Goal: Task Accomplishment & Management: Use online tool/utility

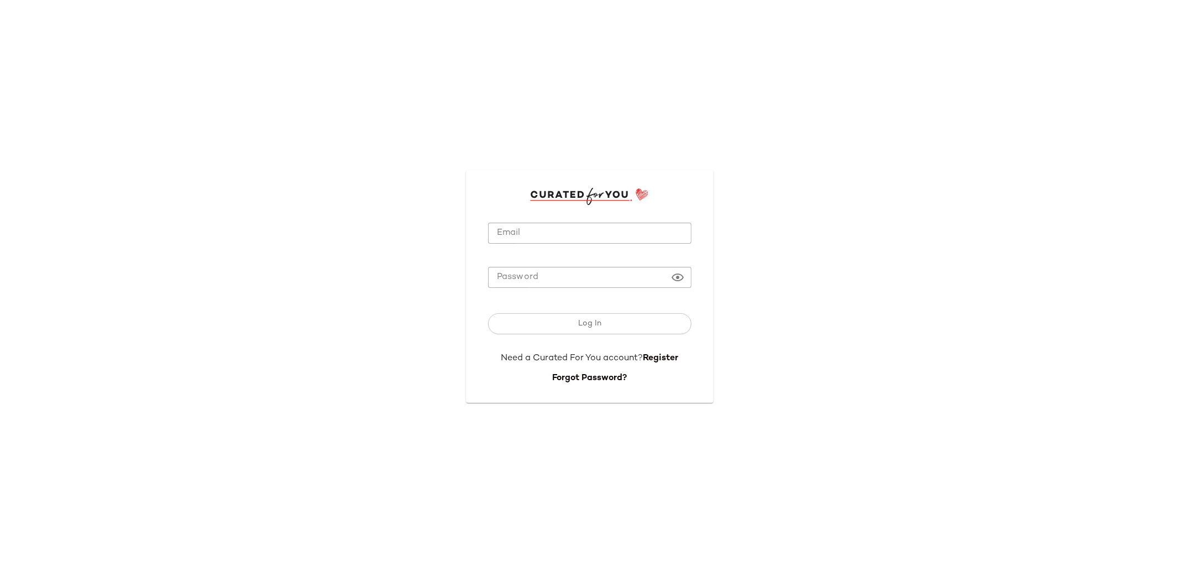
click at [514, 225] on input "Email" at bounding box center [589, 234] width 203 height 22
type input "*"
type input "**********"
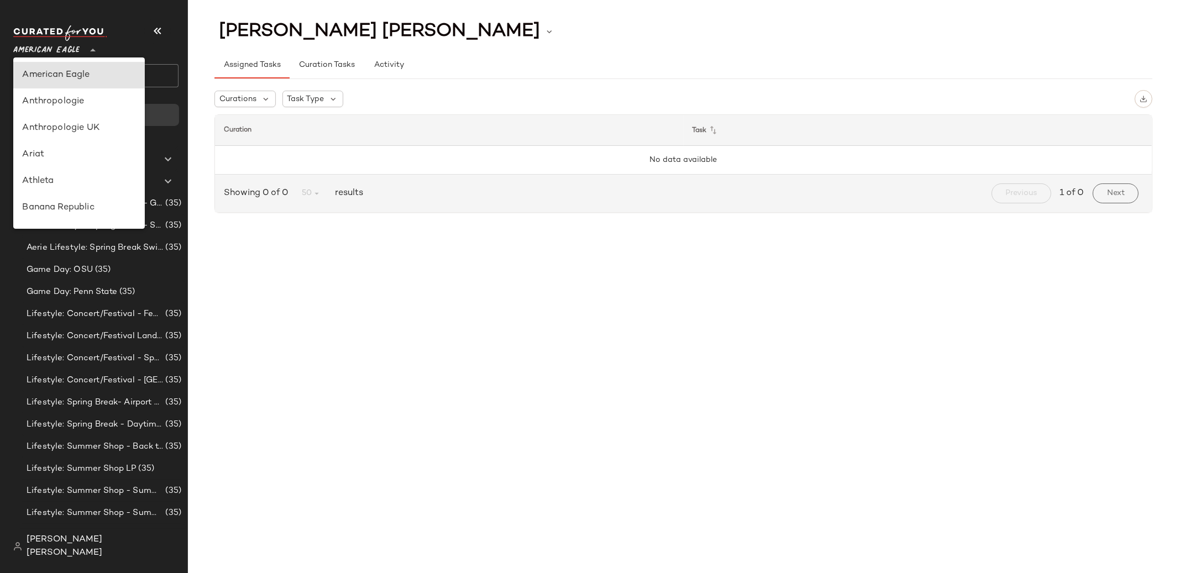
click at [47, 54] on span "American Eagle" at bounding box center [46, 48] width 66 height 20
click at [102, 512] on span "Lifestyle: Summer Shop - Summer Internship" at bounding box center [95, 513] width 136 height 13
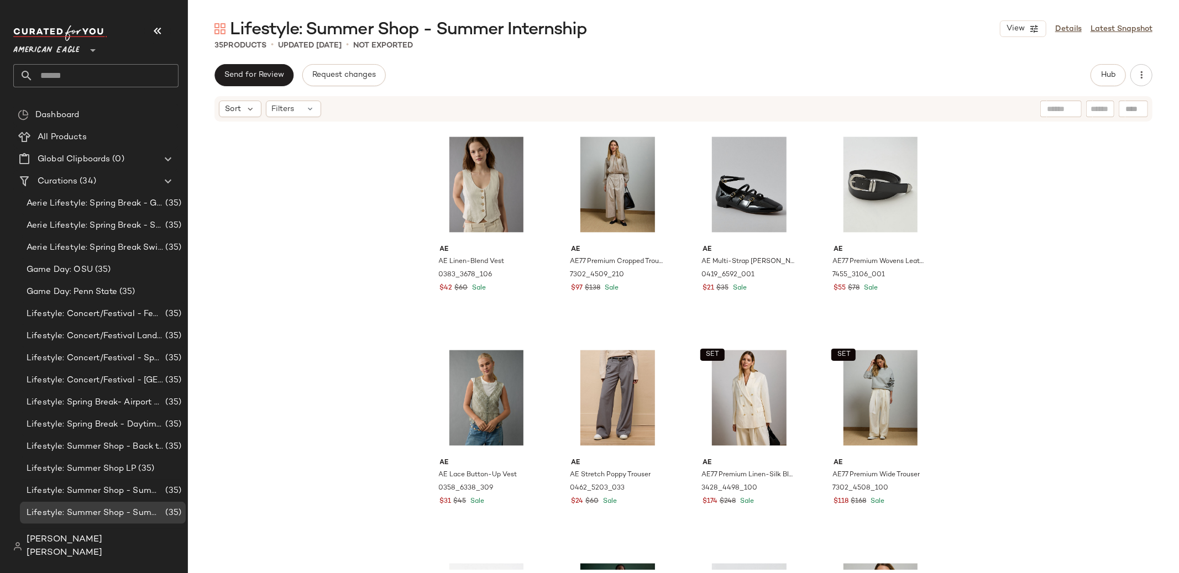
click at [1065, 22] on div "View Details Latest Snapshot" at bounding box center [1075, 28] width 152 height 17
click at [1069, 25] on link "Details" at bounding box center [1068, 29] width 27 height 12
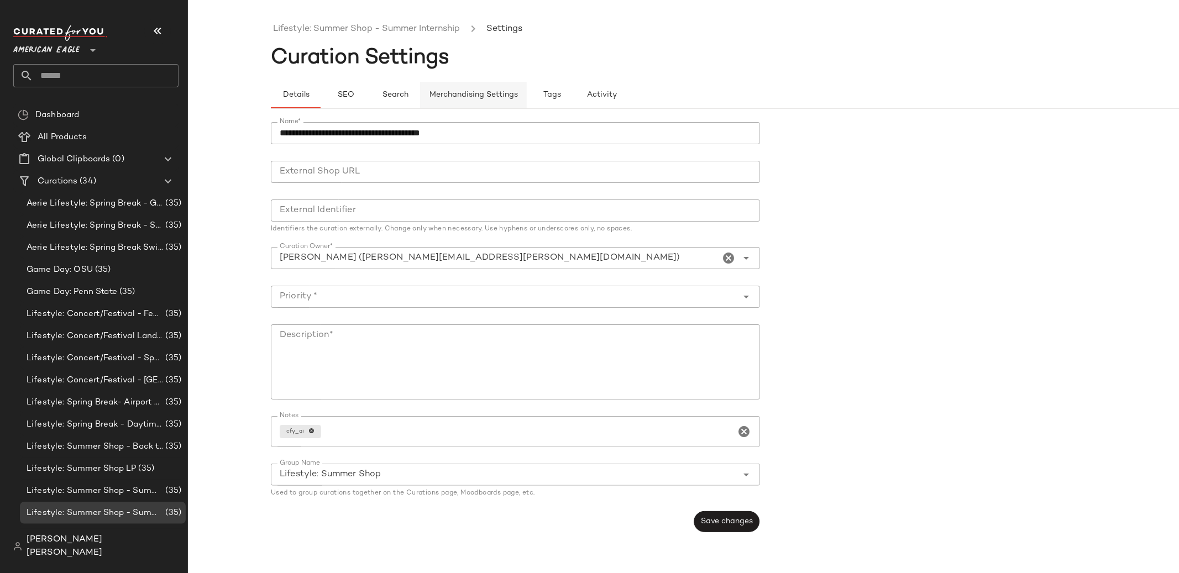
click at [486, 97] on span "Merchandising Settings" at bounding box center [473, 95] width 89 height 9
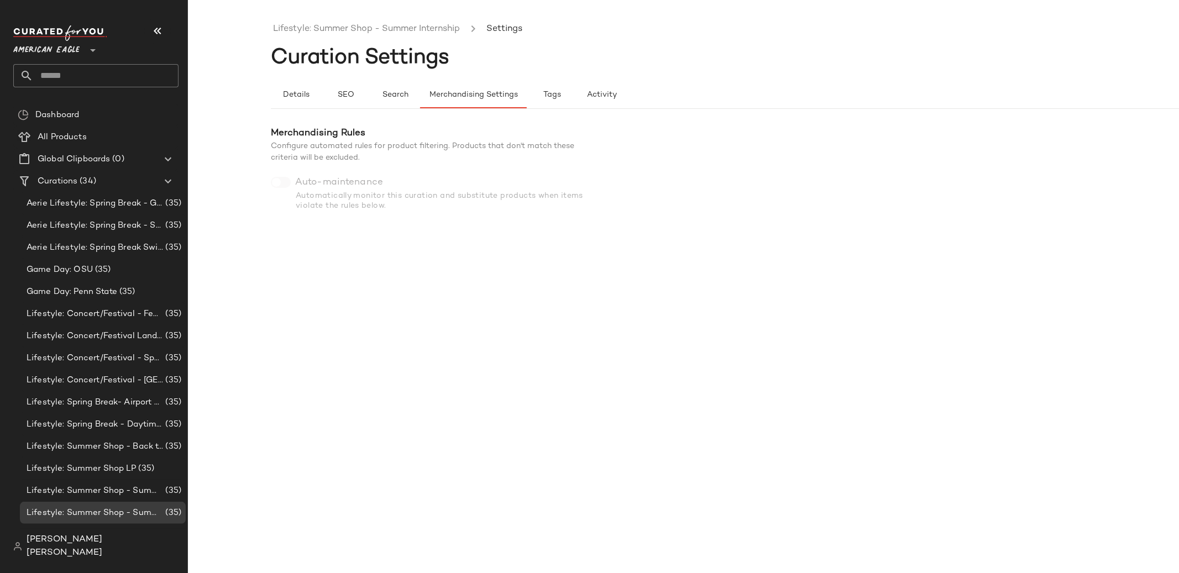
click at [280, 182] on div "Merchandising Rules Configure automated rules for product filtering. Products t…" at bounding box center [437, 169] width 332 height 85
click at [80, 550] on span "[PERSON_NAME] [PERSON_NAME]" at bounding box center [103, 546] width 152 height 27
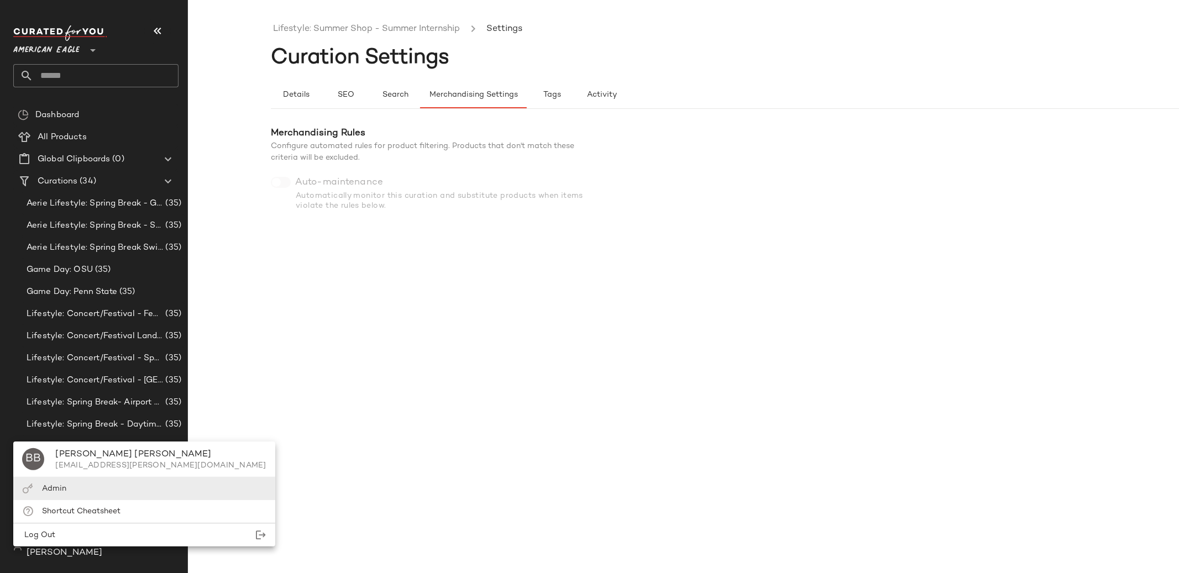
click at [93, 486] on div "Admin" at bounding box center [143, 488] width 261 height 23
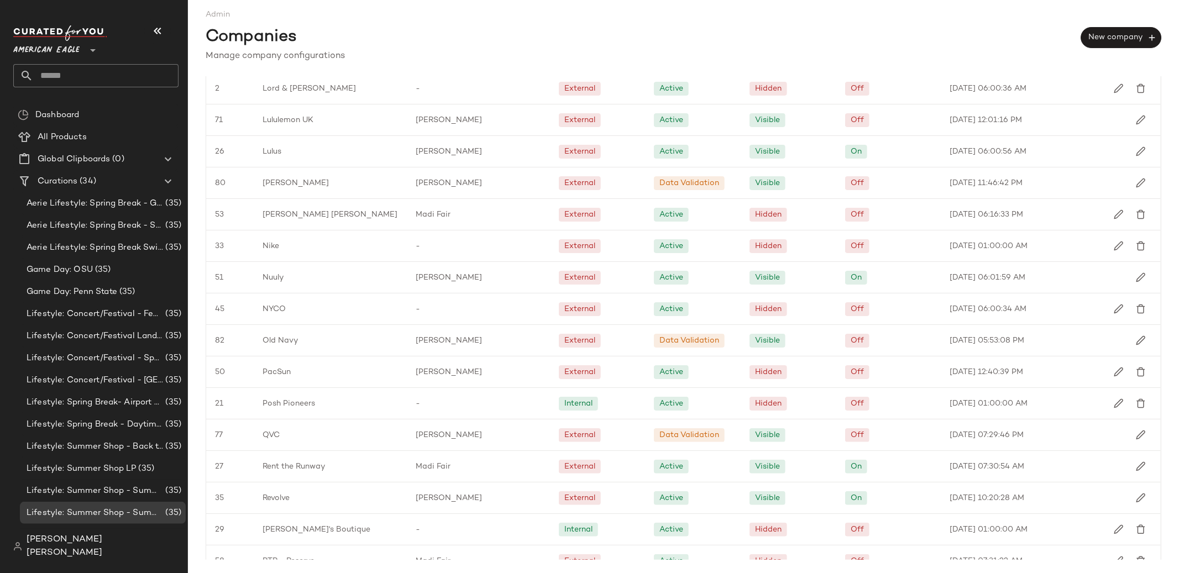
scroll to position [1156, 0]
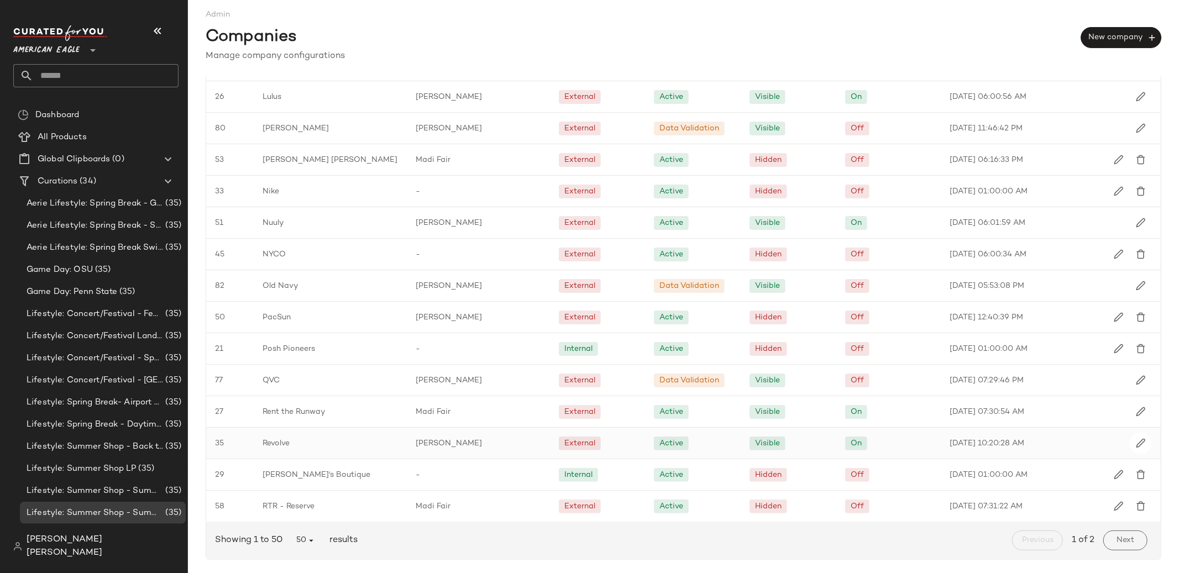
click at [417, 436] on div "[PERSON_NAME]" at bounding box center [478, 443] width 143 height 31
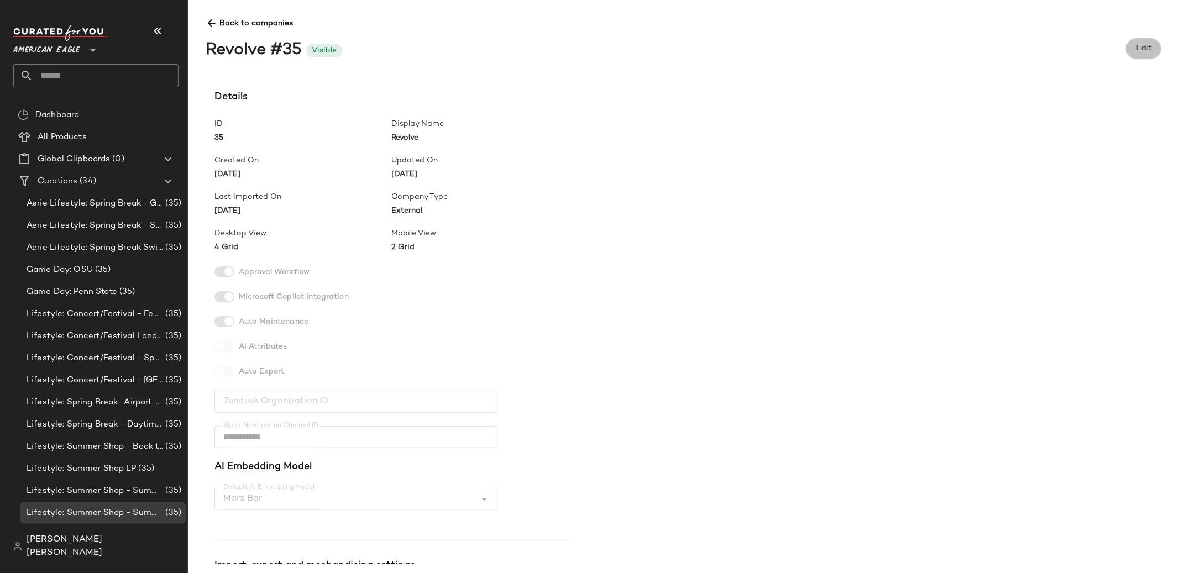
click at [1149, 54] on button "Edit" at bounding box center [1142, 48] width 35 height 21
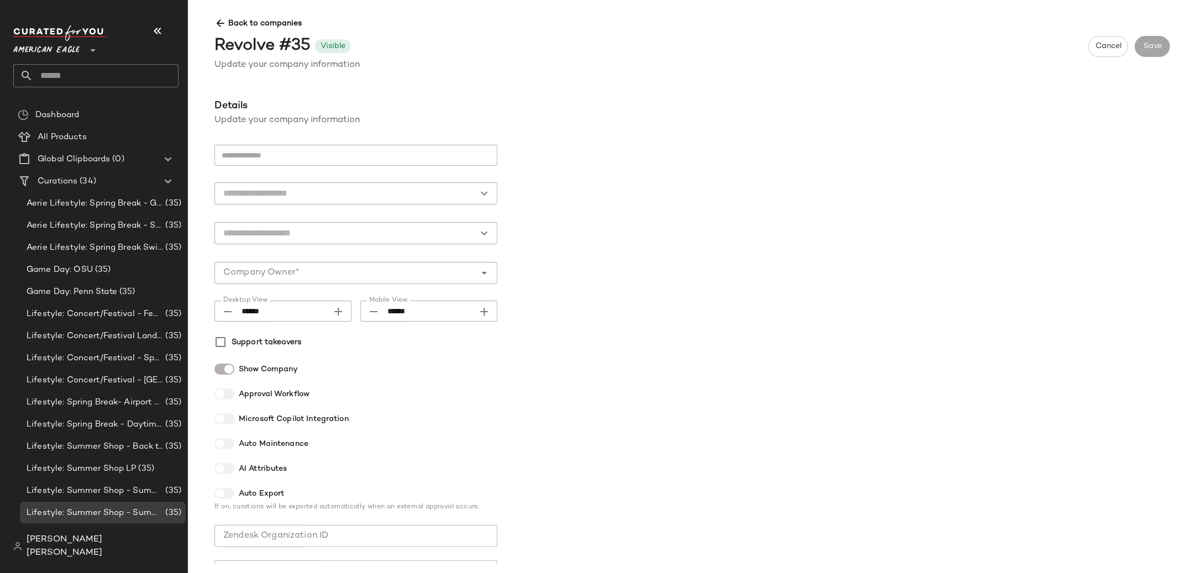
type input "*******"
type input "********"
type input "******"
type input "**********"
type input "*"
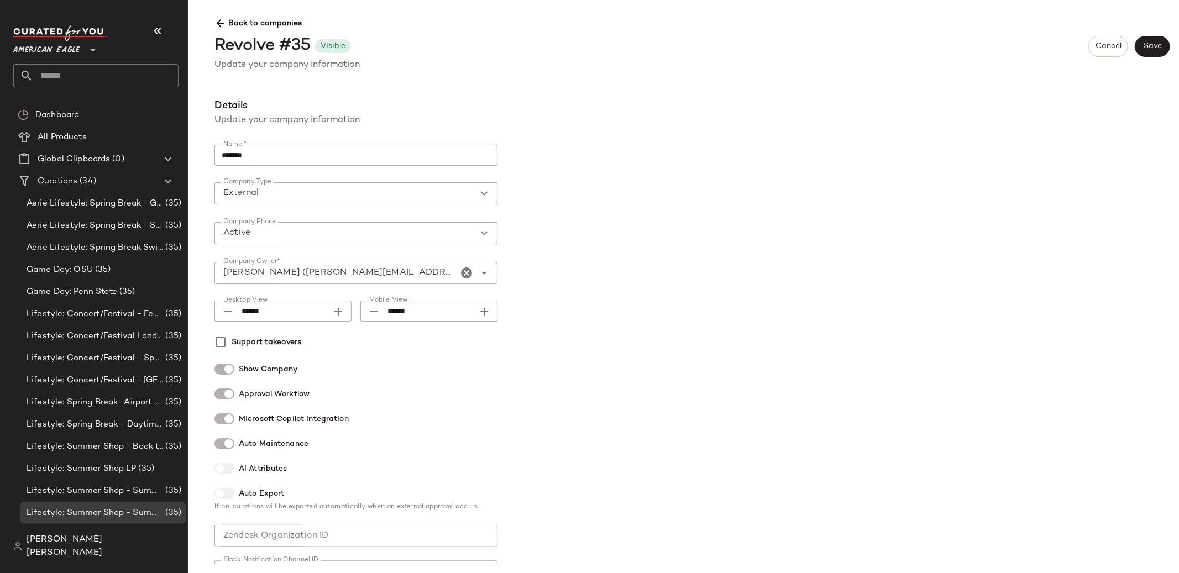
click at [274, 27] on span "Back to companies" at bounding box center [691, 19] width 955 height 20
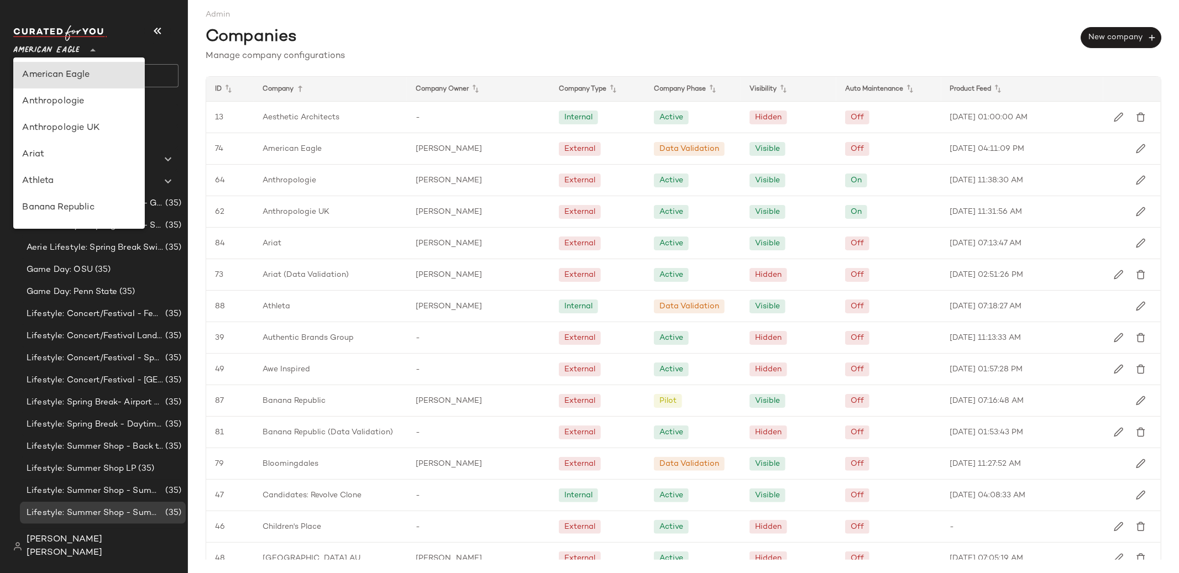
click at [89, 49] on icon at bounding box center [92, 50] width 13 height 13
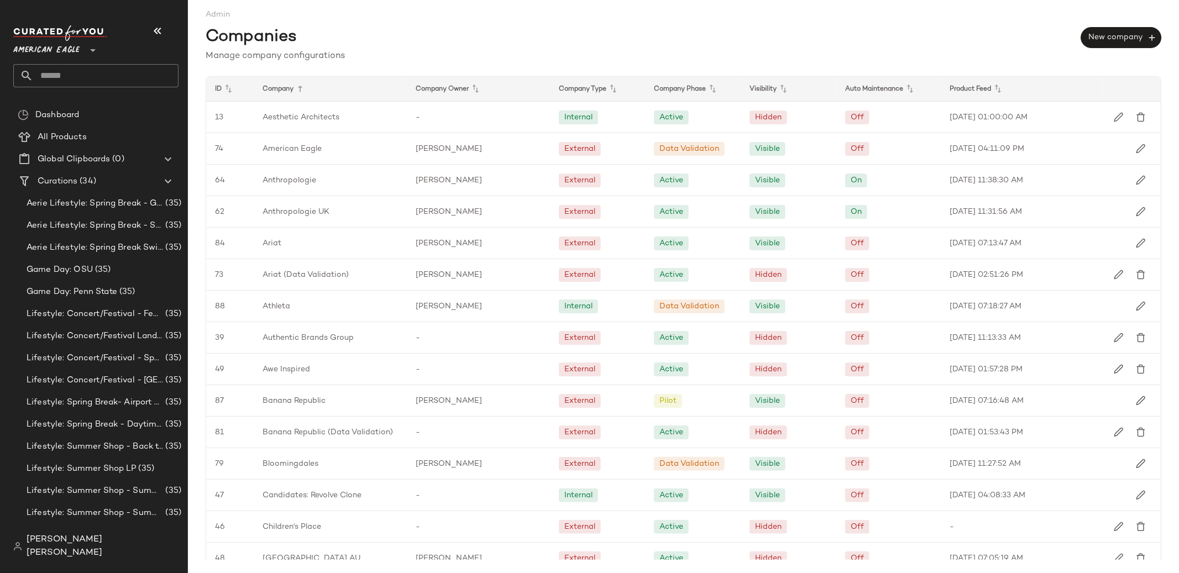
click at [81, 48] on div "American Eagle **" at bounding box center [48, 44] width 71 height 28
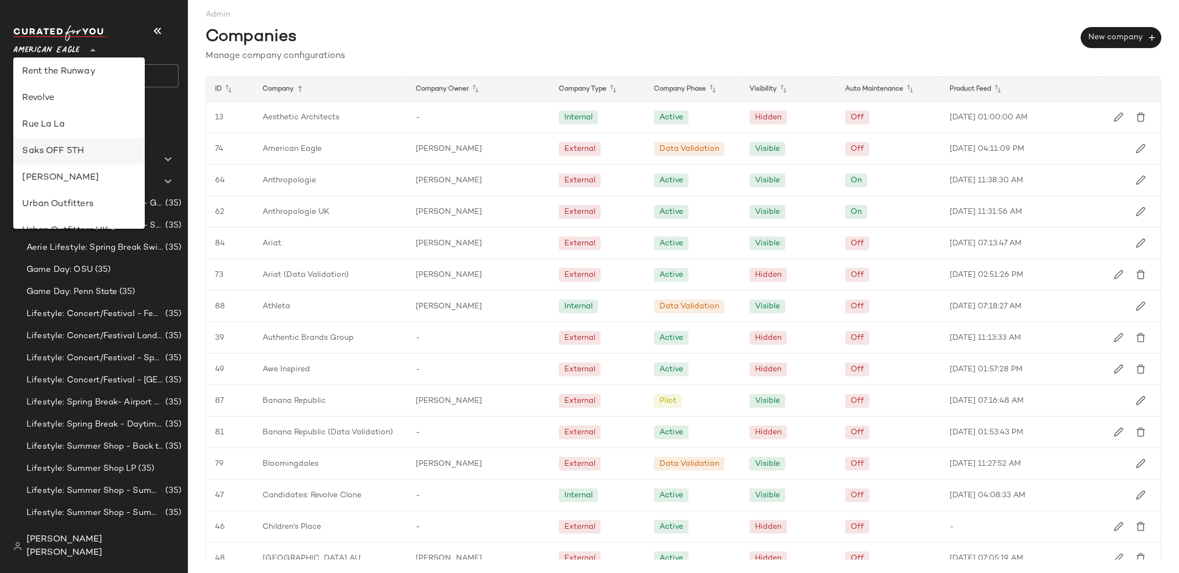
scroll to position [508, 0]
click at [83, 97] on div "Revolve" at bounding box center [79, 97] width 114 height 13
type input "**"
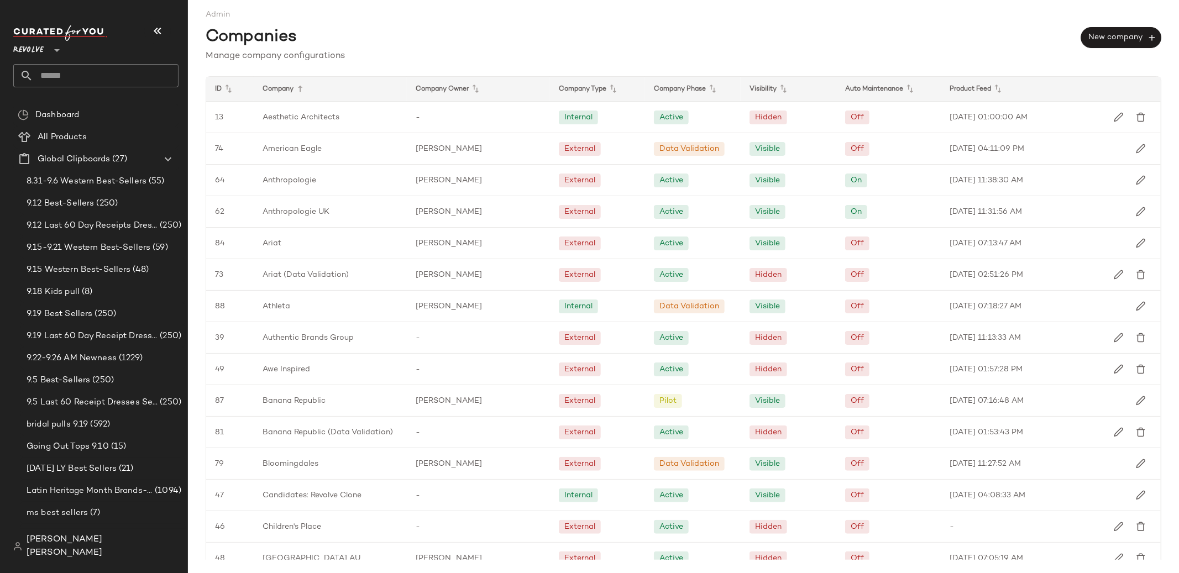
click at [86, 78] on input "text" at bounding box center [105, 75] width 145 height 23
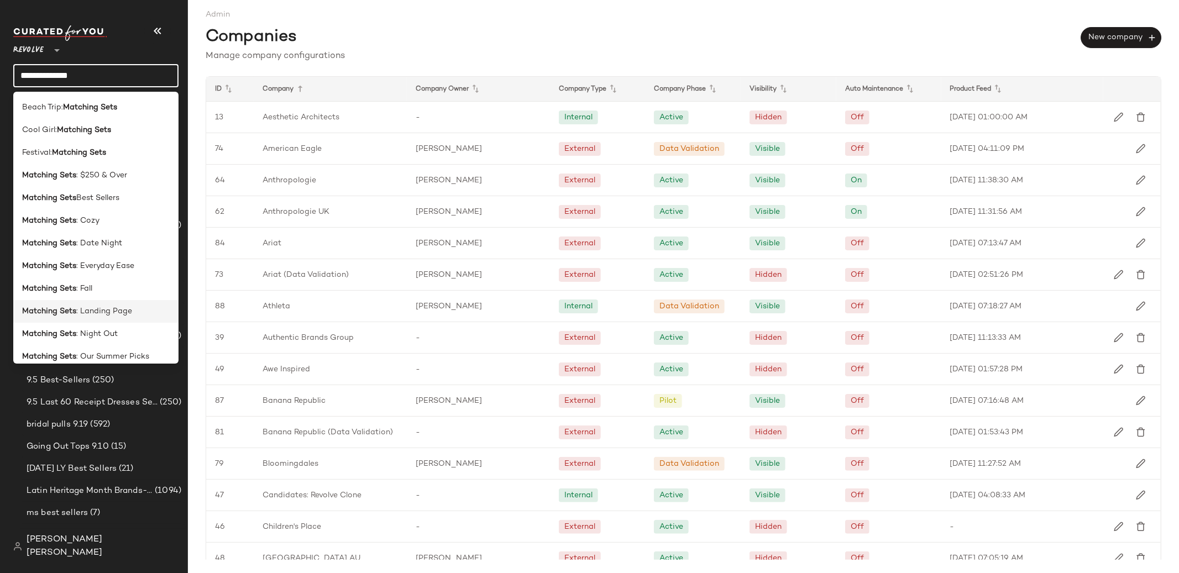
type input "**********"
click at [99, 302] on div "Matching Sets : Landing Page" at bounding box center [95, 311] width 165 height 23
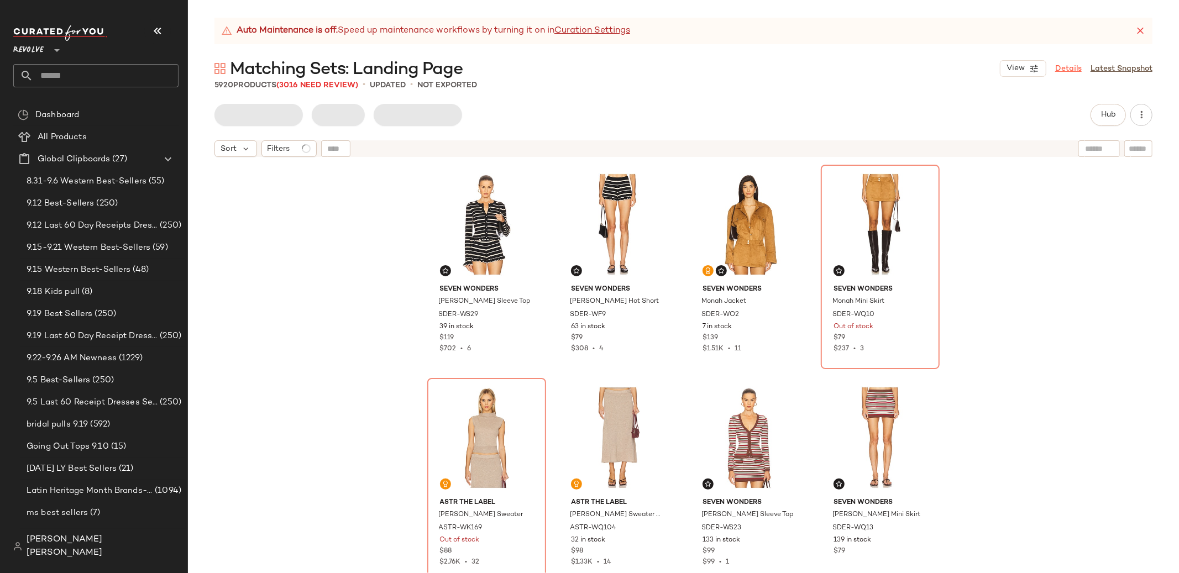
click at [1077, 69] on link "Details" at bounding box center [1068, 69] width 27 height 12
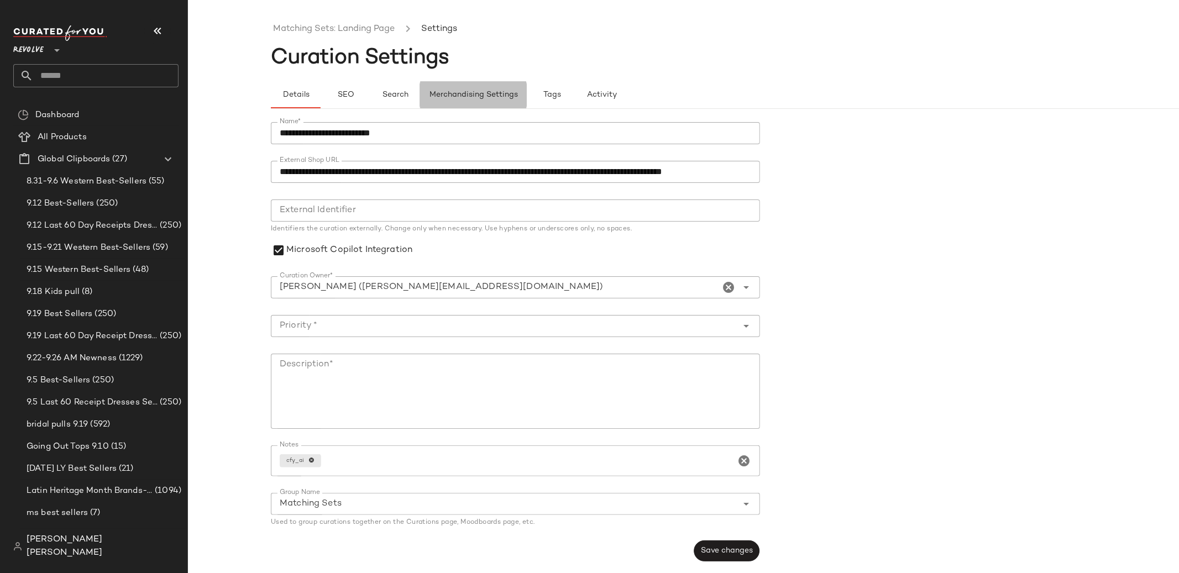
click at [503, 97] on span "Merchandising Settings" at bounding box center [473, 95] width 89 height 9
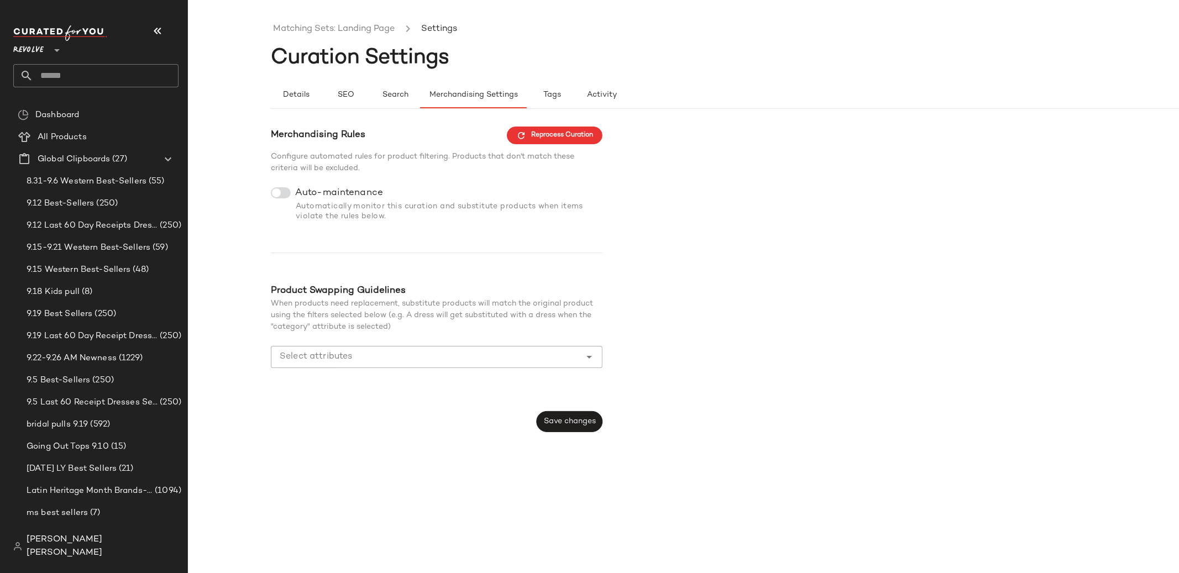
click at [381, 238] on div "Merchandising Rules Reprocess Curation Configure automated rules for product fi…" at bounding box center [437, 280] width 332 height 306
click at [314, 166] on span "Configure automated rules for product filtering. Products that don't match thes…" at bounding box center [422, 162] width 303 height 20
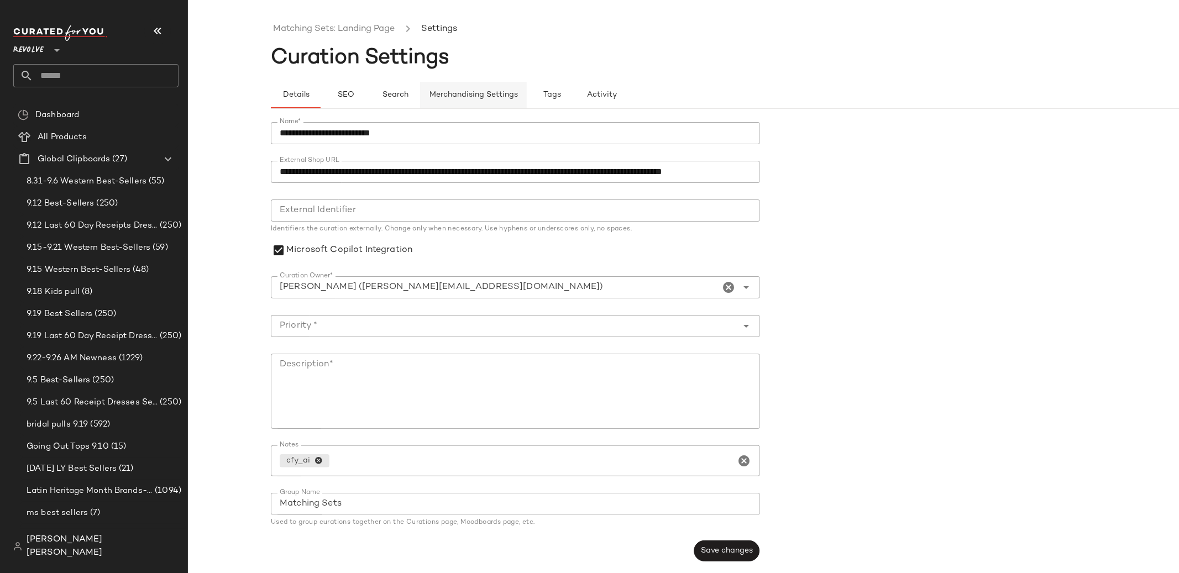
click at [487, 88] on button "Merchandising Settings" at bounding box center [473, 95] width 107 height 27
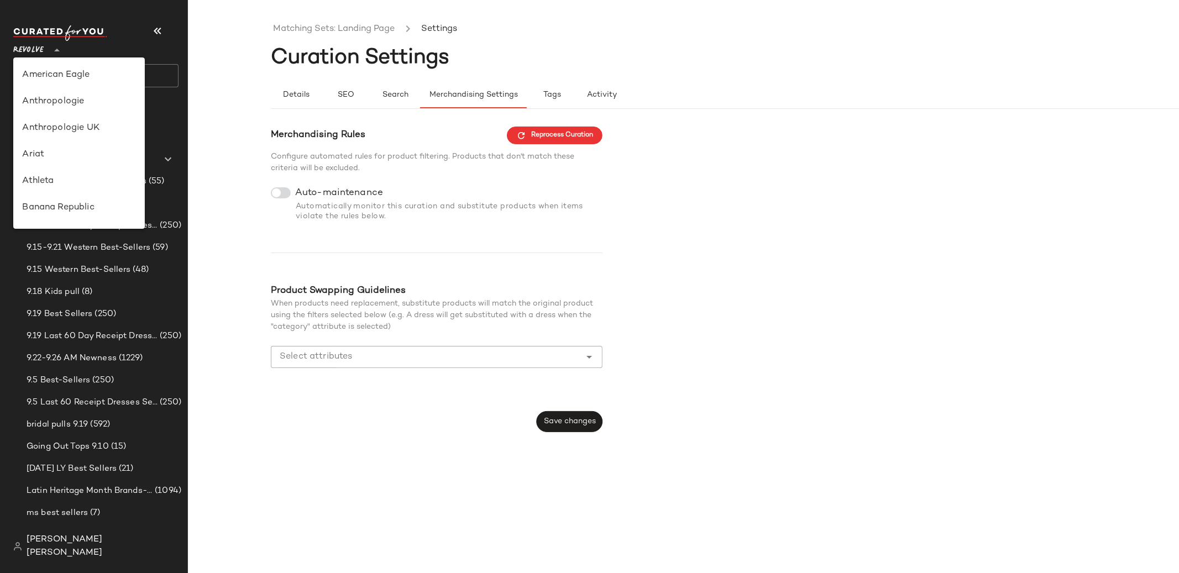
click at [46, 55] on div "Revolve **" at bounding box center [30, 44] width 35 height 28
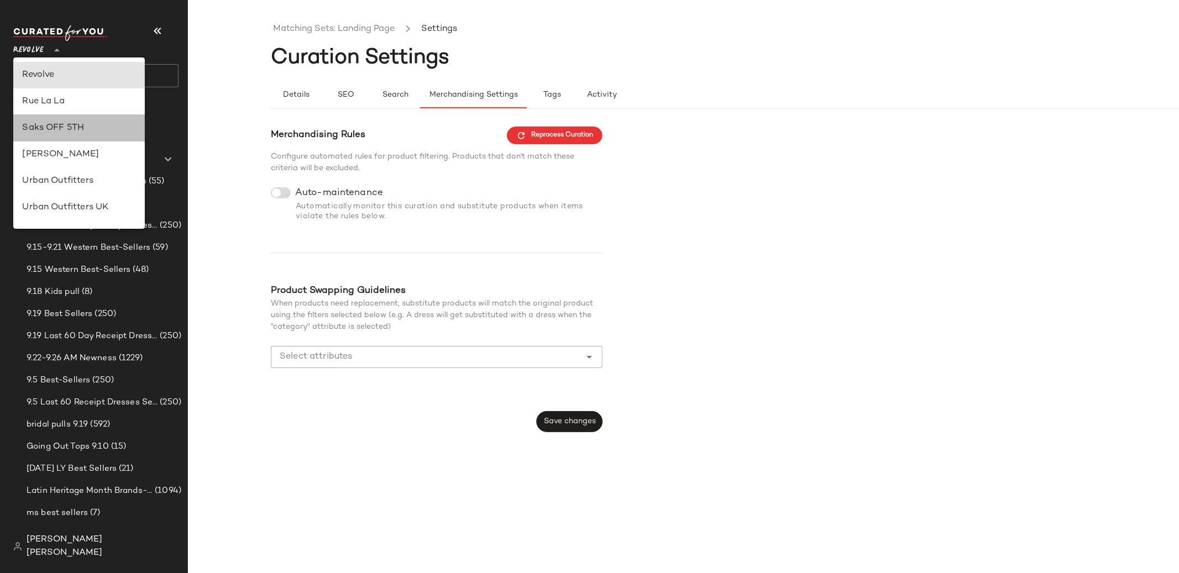
click at [69, 128] on div "Saks OFF 5TH" at bounding box center [79, 128] width 114 height 13
type input "**"
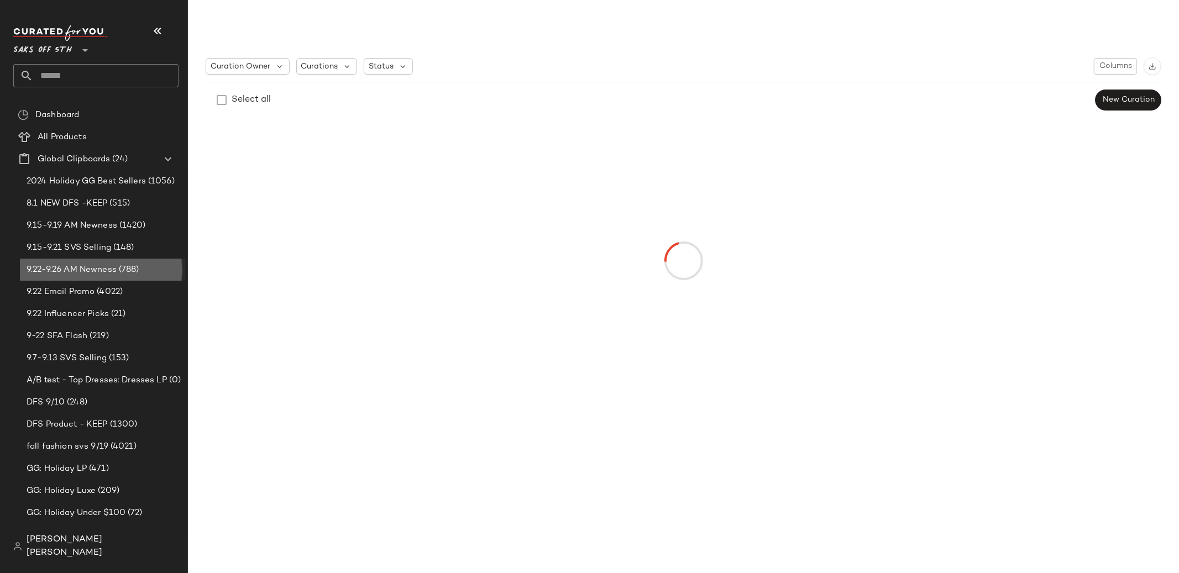
click at [100, 274] on span "9.22-9.26 AM Newness" at bounding box center [72, 270] width 90 height 13
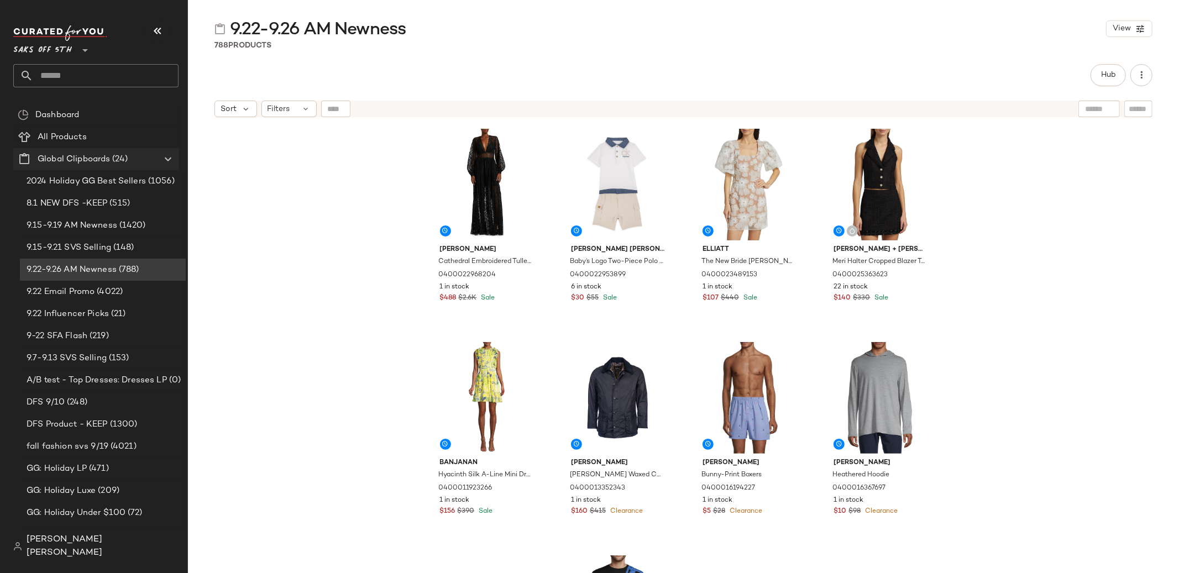
click at [173, 161] on icon at bounding box center [167, 158] width 13 height 13
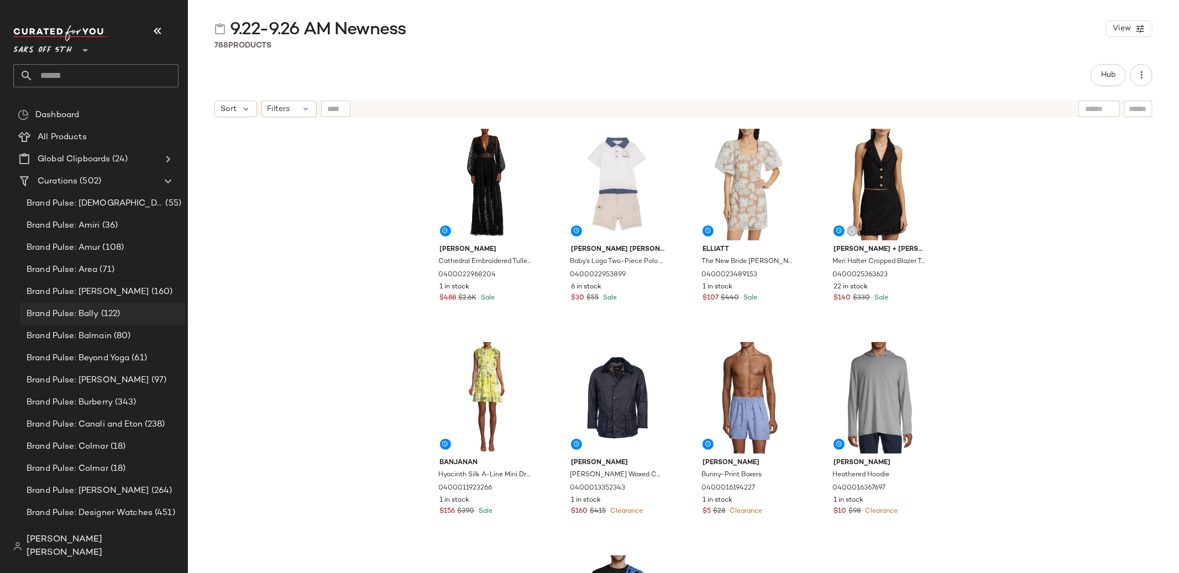
click at [157, 309] on div "Brand Pulse: Bally (122)" at bounding box center [102, 314] width 158 height 13
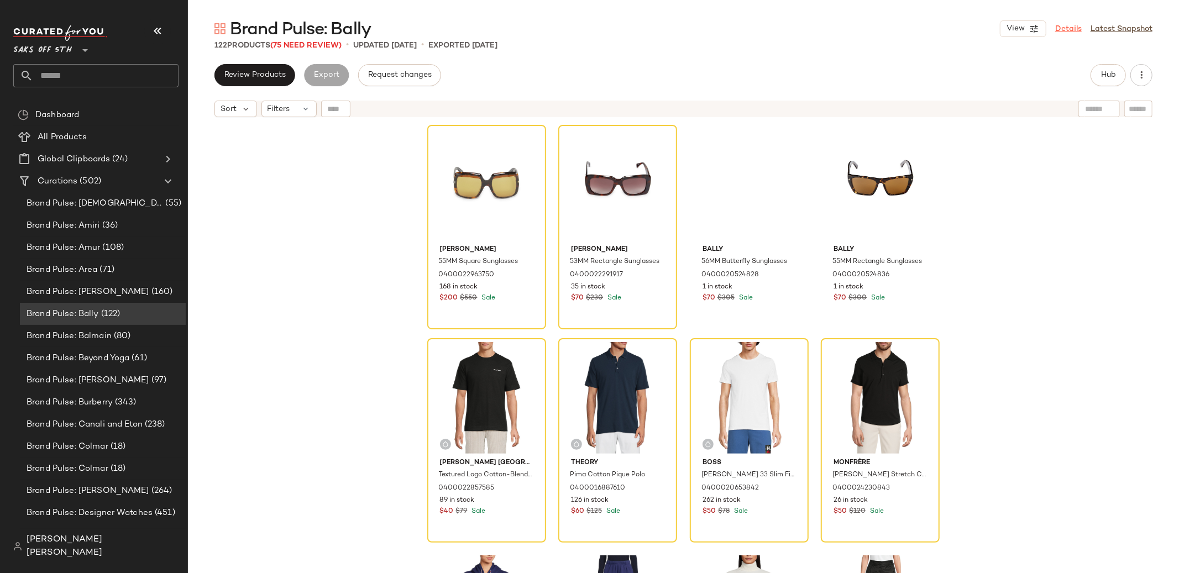
click at [1076, 28] on link "Details" at bounding box center [1068, 29] width 27 height 12
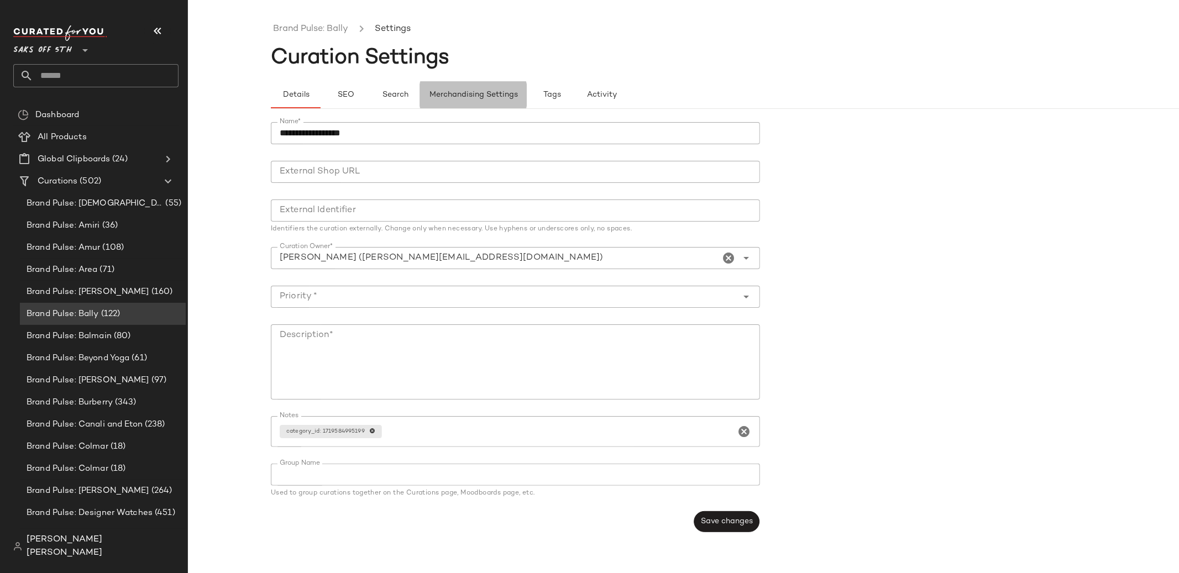
click at [466, 92] on span "Merchandising Settings" at bounding box center [473, 95] width 89 height 9
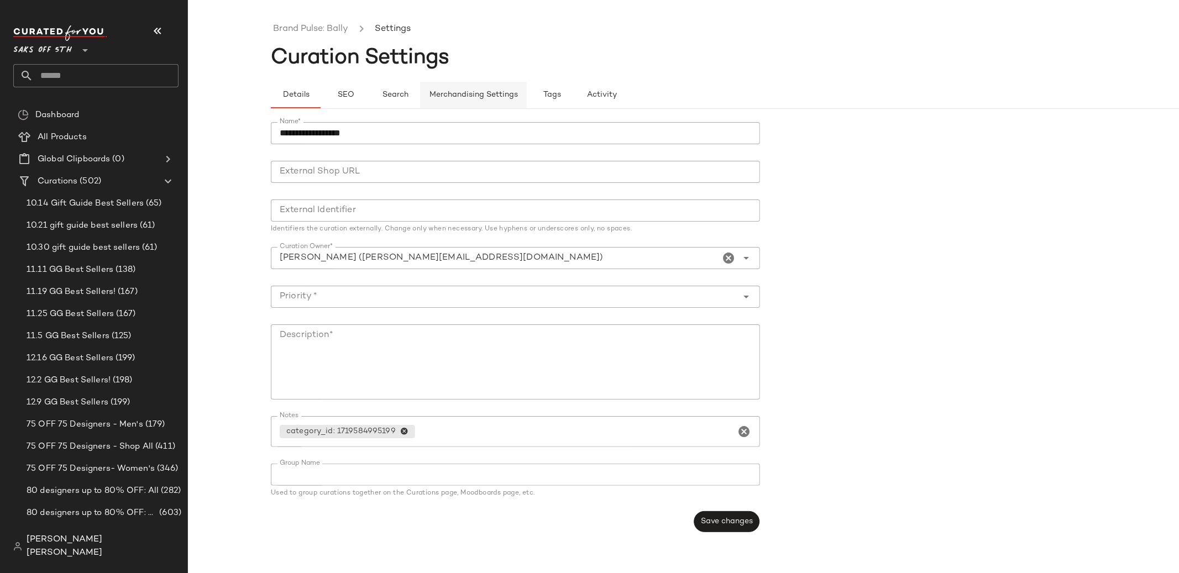
click at [450, 86] on button "Merchandising Settings" at bounding box center [473, 95] width 107 height 27
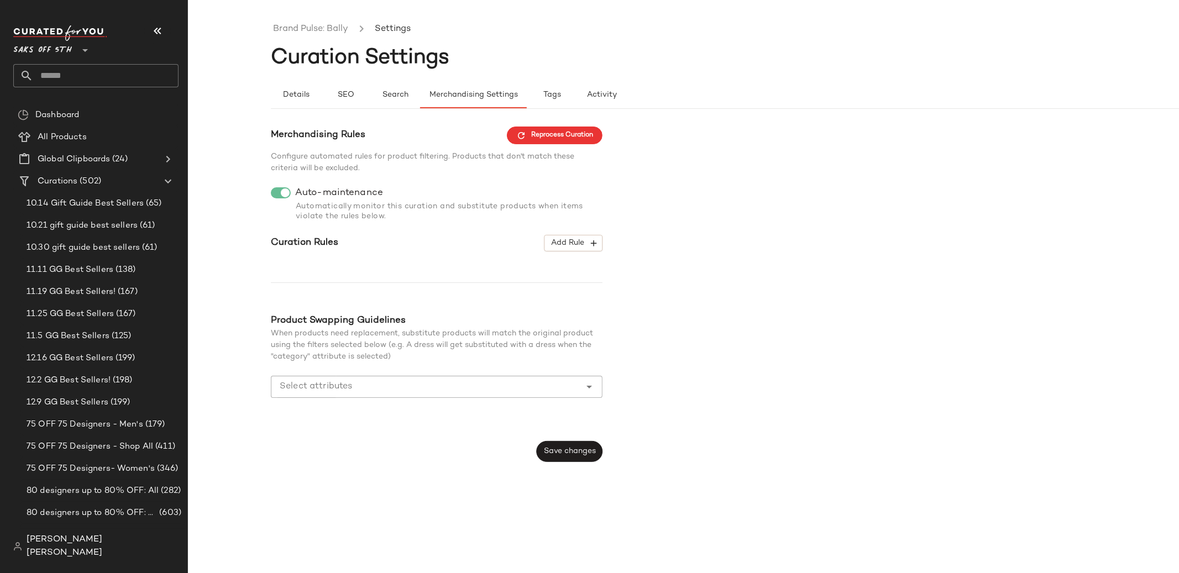
click at [72, 45] on div "Saks OFF 5TH **" at bounding box center [44, 44] width 63 height 28
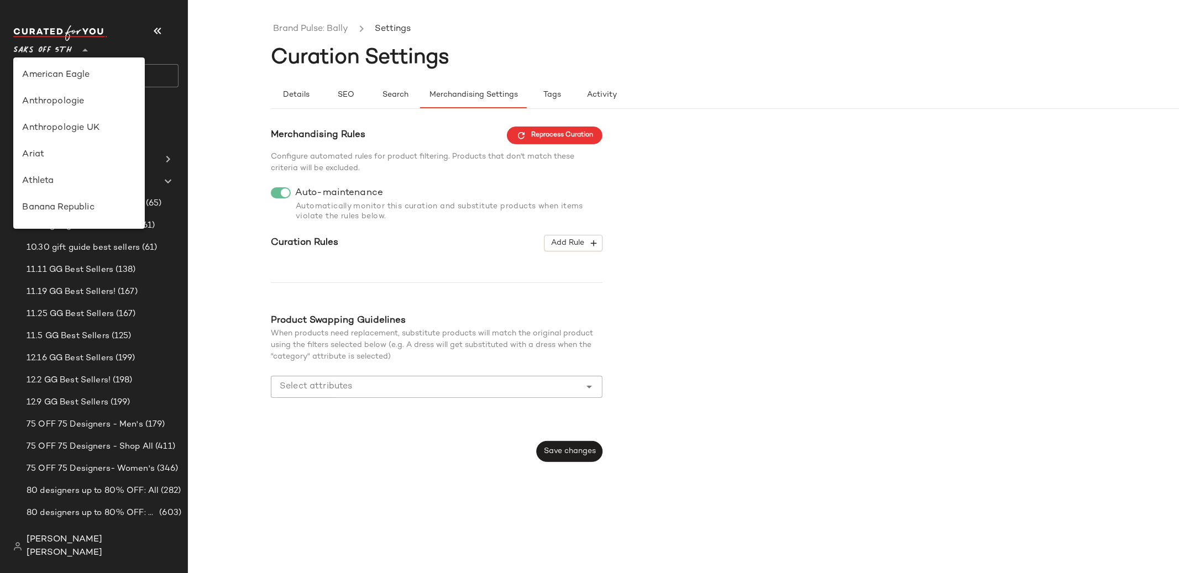
scroll to position [583, 0]
click at [224, 248] on div "Brand Pulse: Bally Settings Curation Settings Details SEO Search Merchandising …" at bounding box center [589, 295] width 1179 height 555
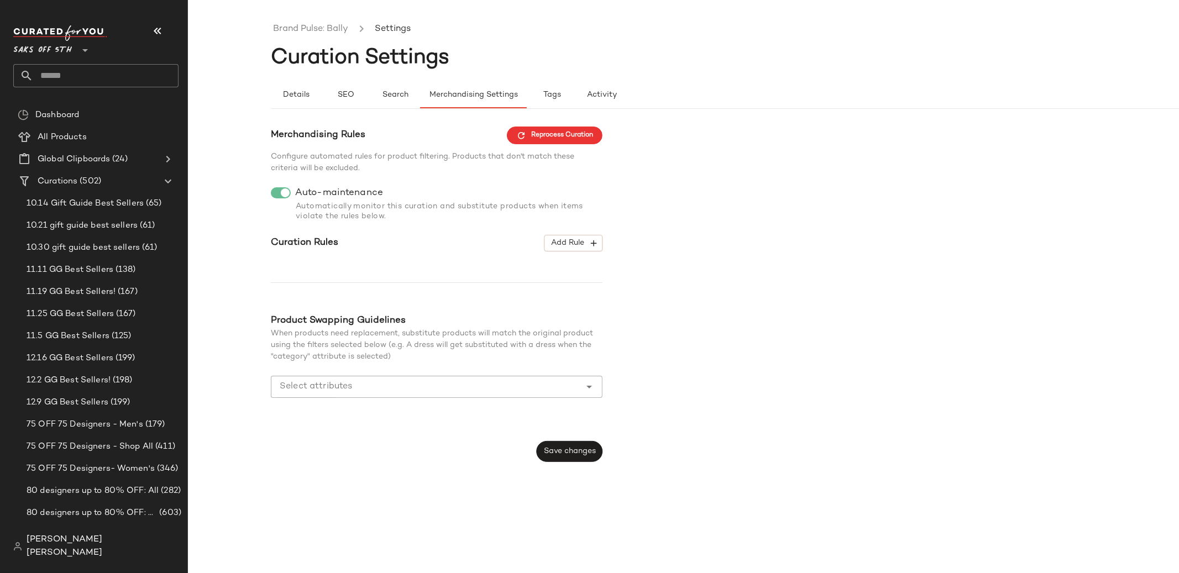
click at [78, 50] on icon at bounding box center [84, 50] width 13 height 13
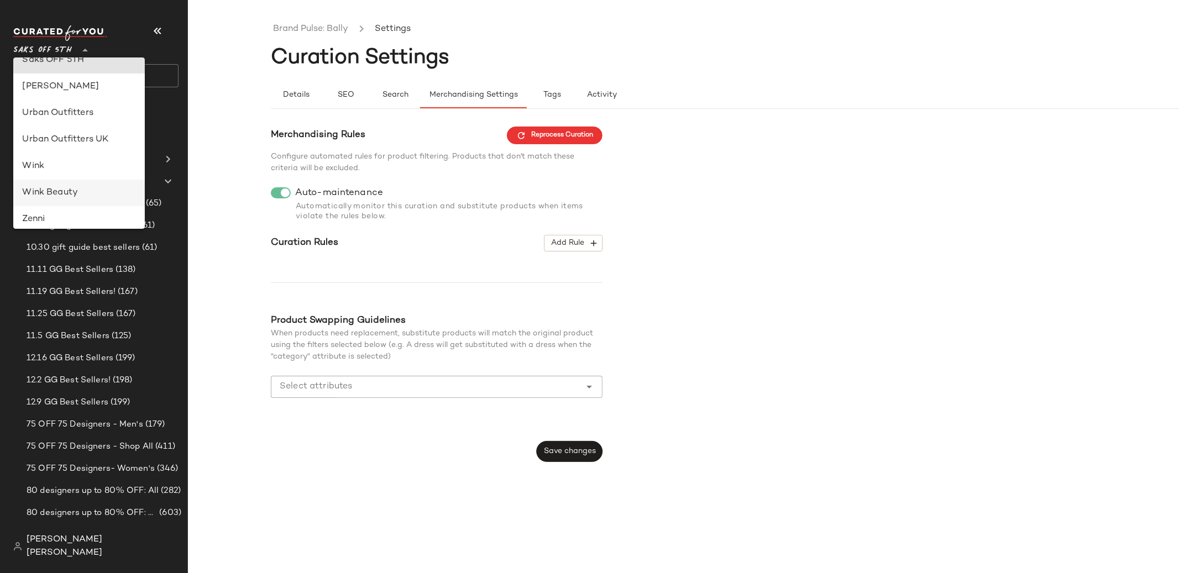
scroll to position [604, 0]
click at [109, 552] on span "[PERSON_NAME] [PERSON_NAME]" at bounding box center [103, 546] width 152 height 27
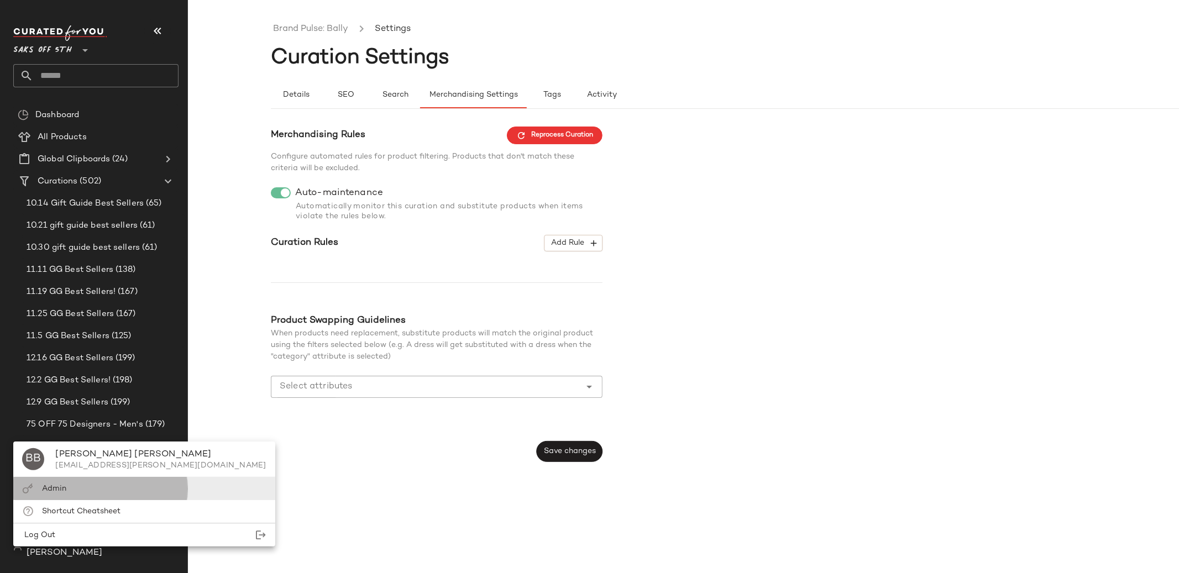
click at [101, 490] on div "Admin" at bounding box center [143, 488] width 261 height 23
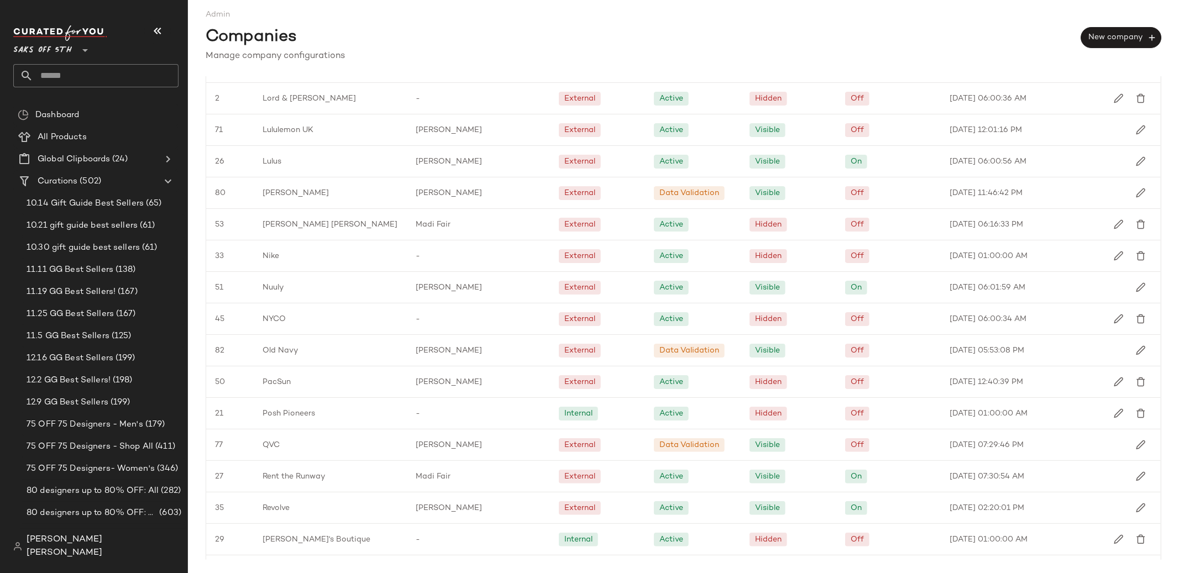
scroll to position [1156, 0]
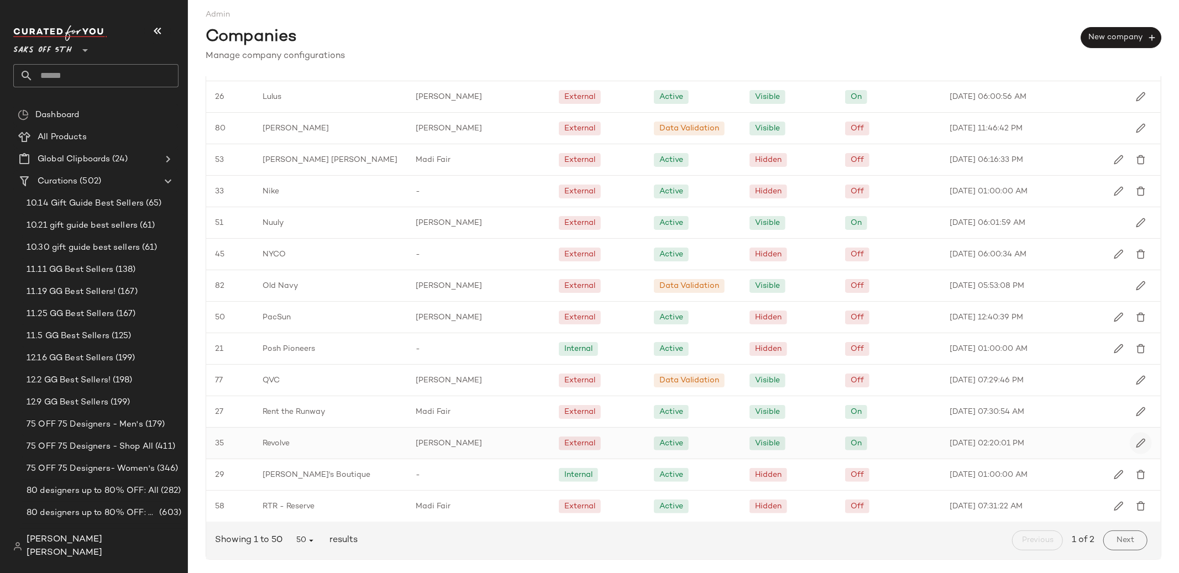
click at [1135, 441] on img "button" at bounding box center [1140, 443] width 10 height 10
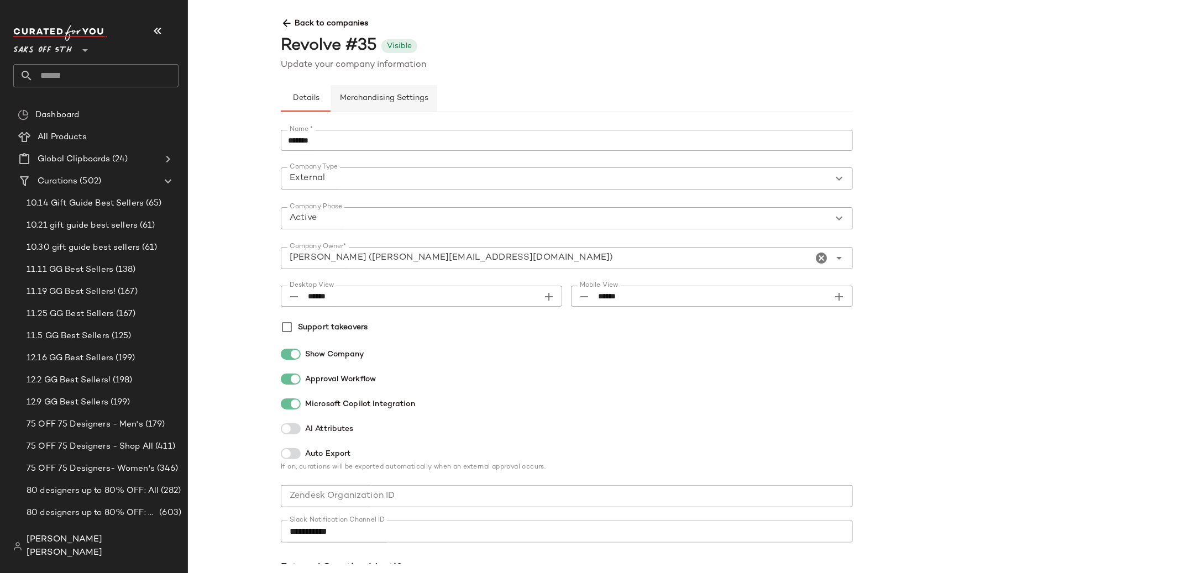
click at [385, 94] on span "Merchandising Settings" at bounding box center [383, 98] width 89 height 9
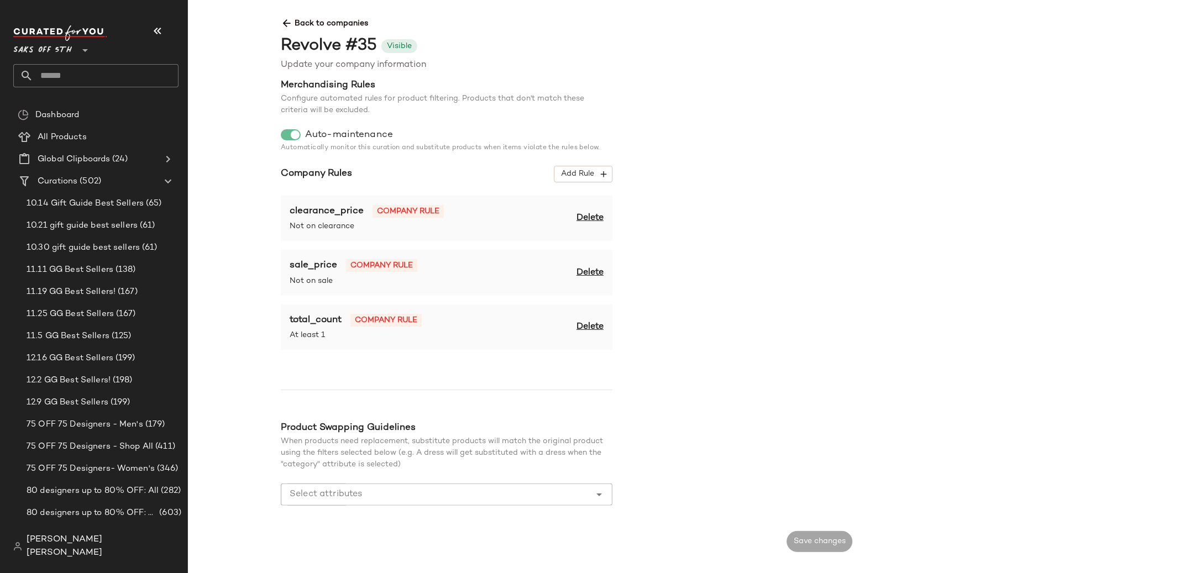
scroll to position [43, 0]
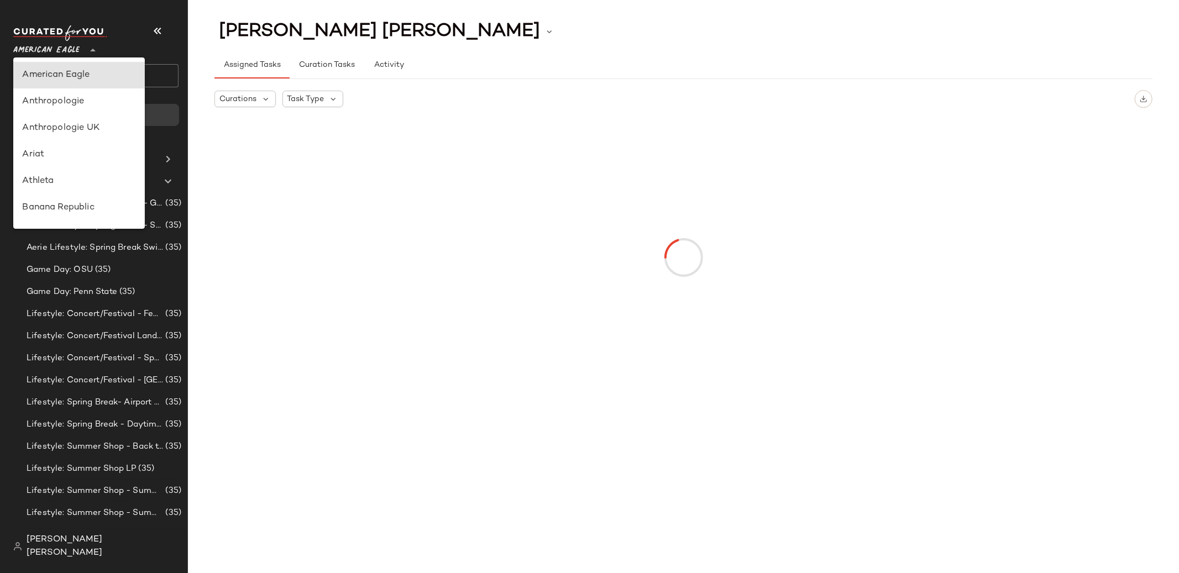
click at [92, 52] on icon at bounding box center [92, 50] width 13 height 13
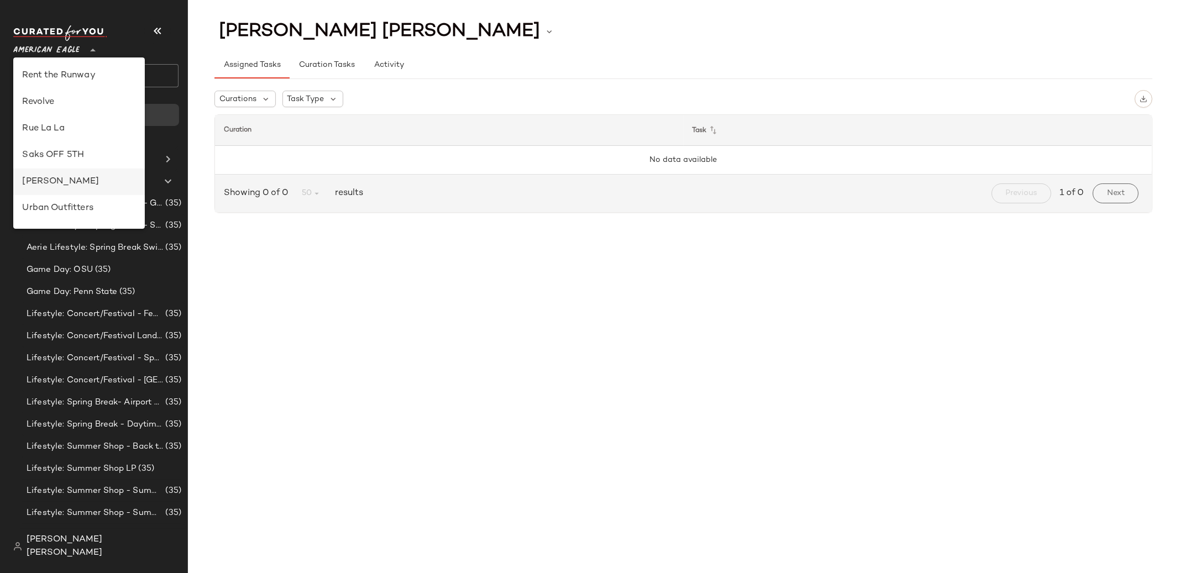
scroll to position [503, 0]
click at [82, 96] on div "Revolve" at bounding box center [79, 102] width 114 height 13
type input "**"
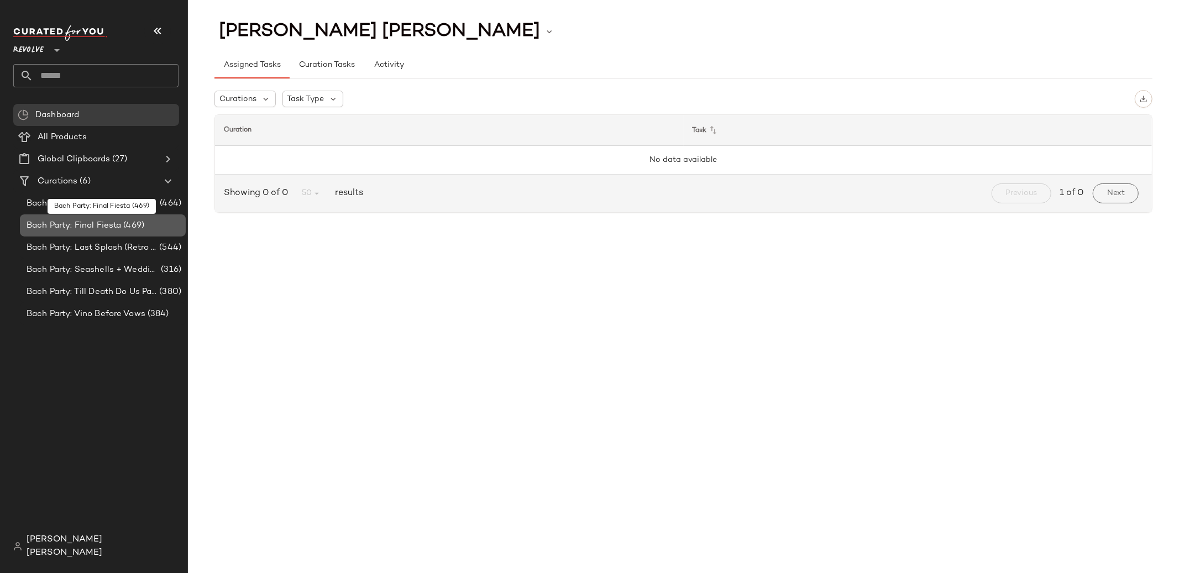
click at [118, 234] on div "Bach Party: Final Fiesta (469)" at bounding box center [103, 225] width 166 height 22
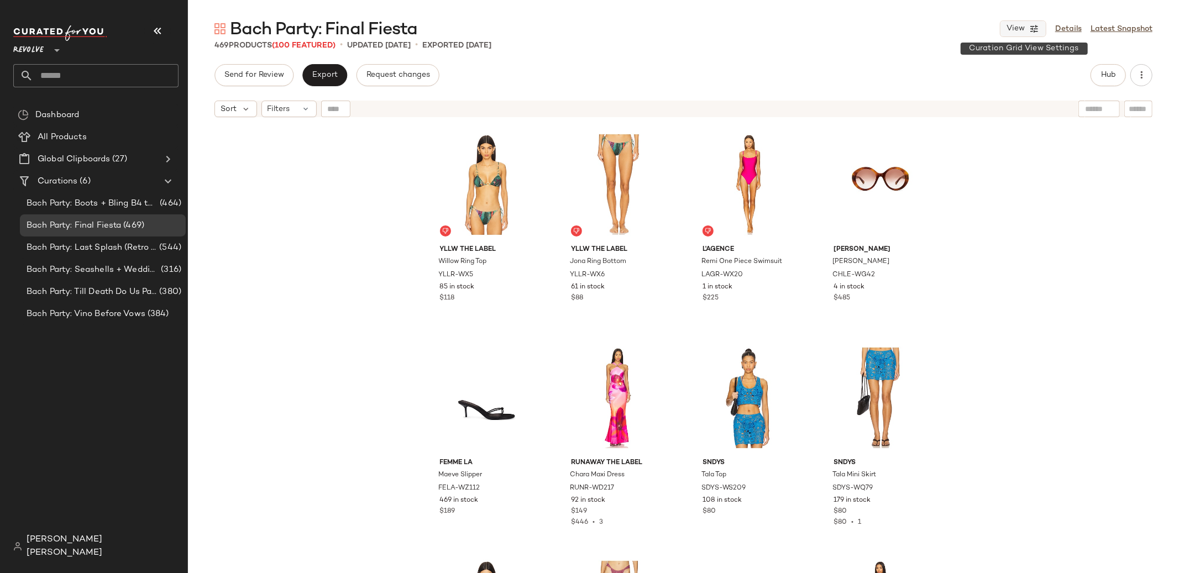
click at [1033, 27] on icon "button" at bounding box center [1034, 29] width 10 height 10
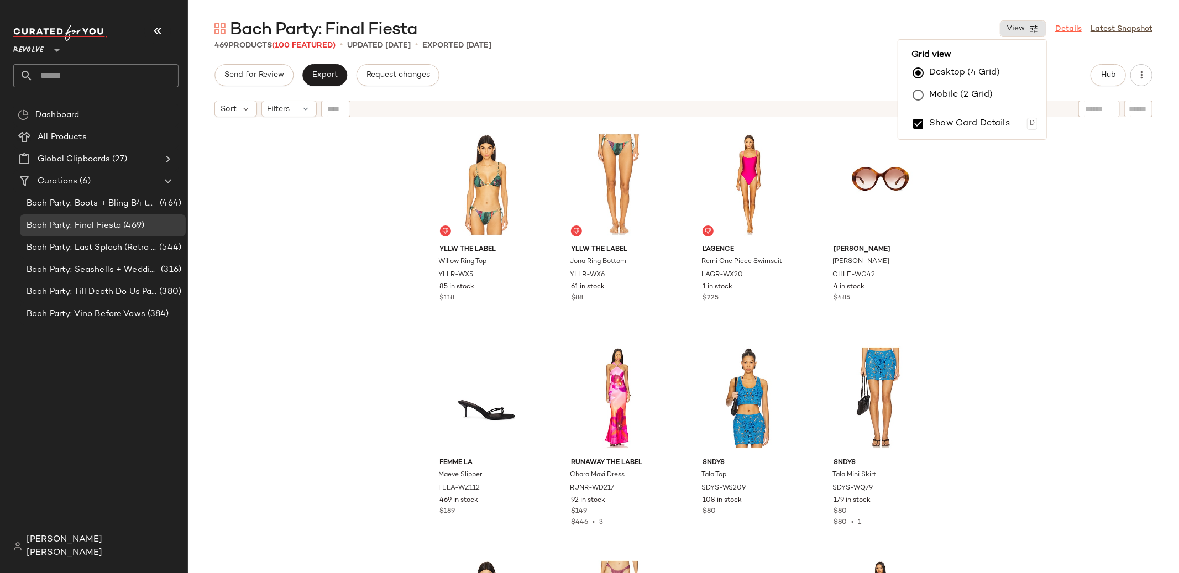
click at [1062, 29] on link "Details" at bounding box center [1068, 29] width 27 height 12
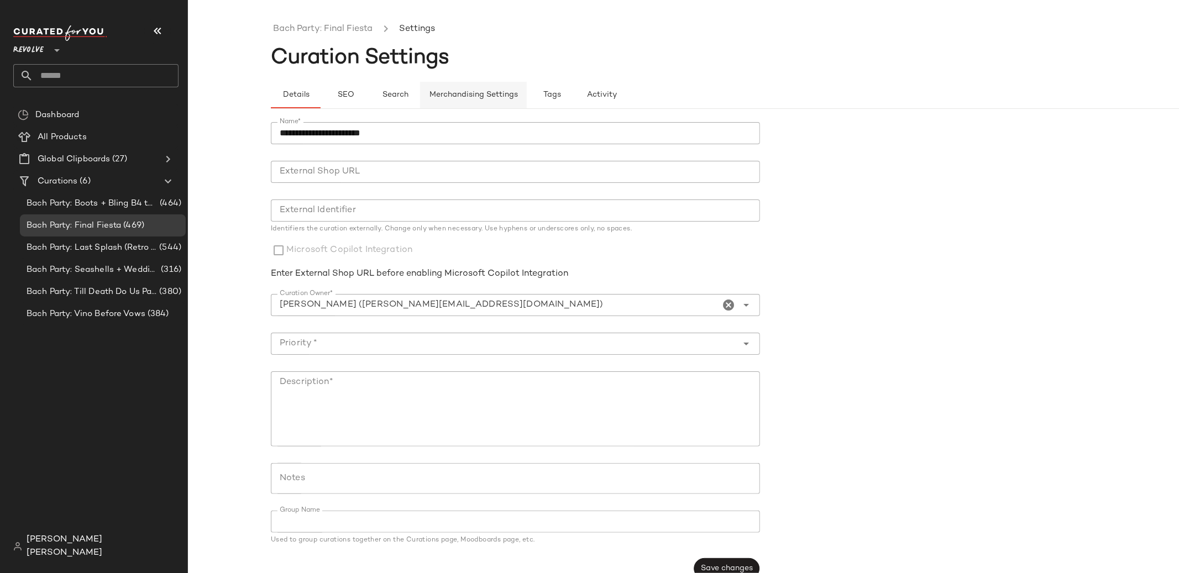
click at [459, 103] on button "Merchandising Settings" at bounding box center [473, 95] width 107 height 27
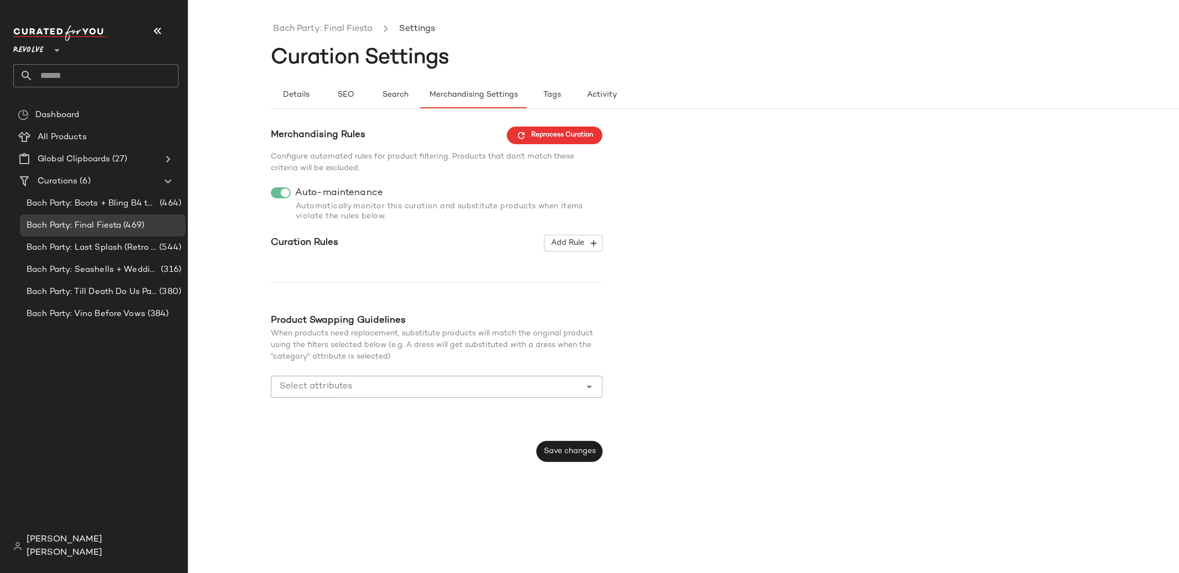
click at [473, 391] on input "Select attributes" at bounding box center [428, 386] width 297 height 13
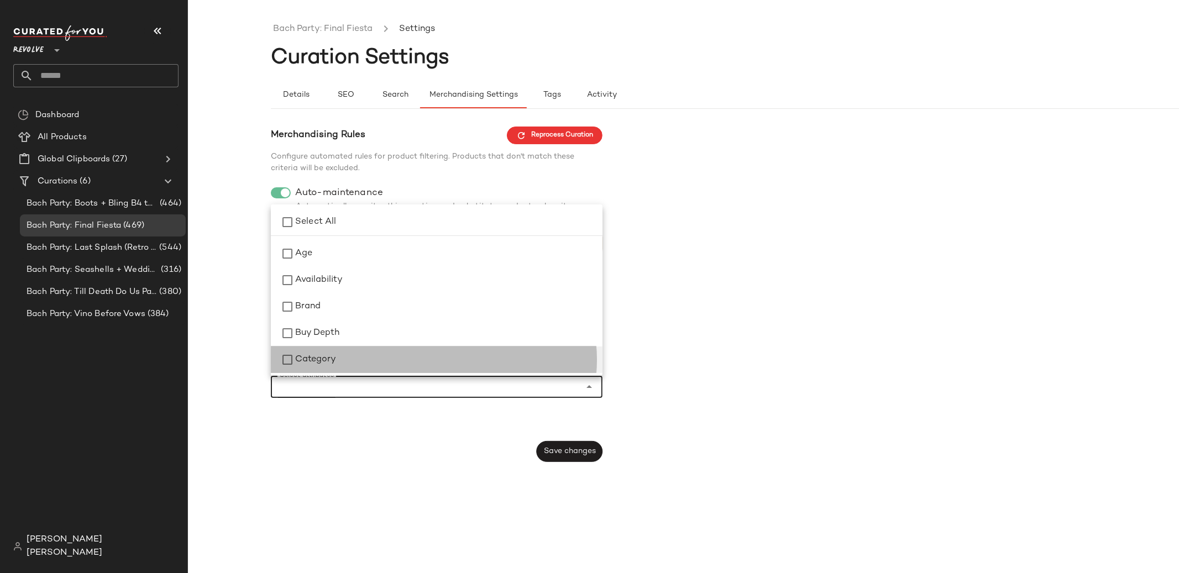
click at [383, 354] on div "Category" at bounding box center [444, 359] width 298 height 13
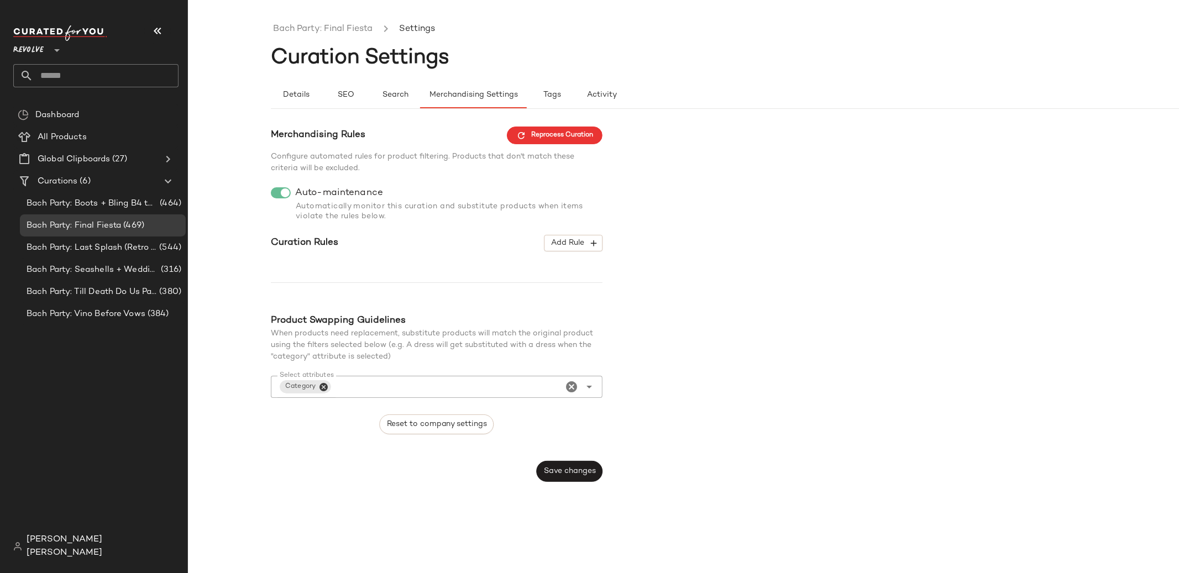
click at [541, 404] on div at bounding box center [437, 406] width 314 height 8
click at [562, 471] on span "Save changes" at bounding box center [569, 471] width 52 height 9
click at [567, 240] on span "Add Rule" at bounding box center [573, 243] width 46 height 10
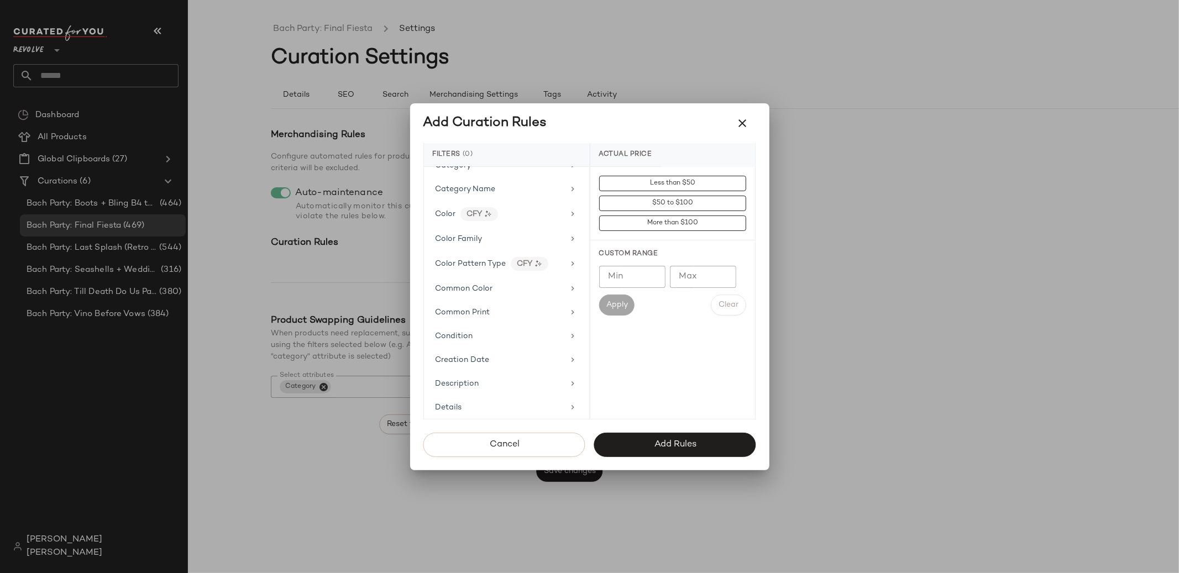
scroll to position [130, 0]
click at [380, 290] on div at bounding box center [589, 286] width 1179 height 573
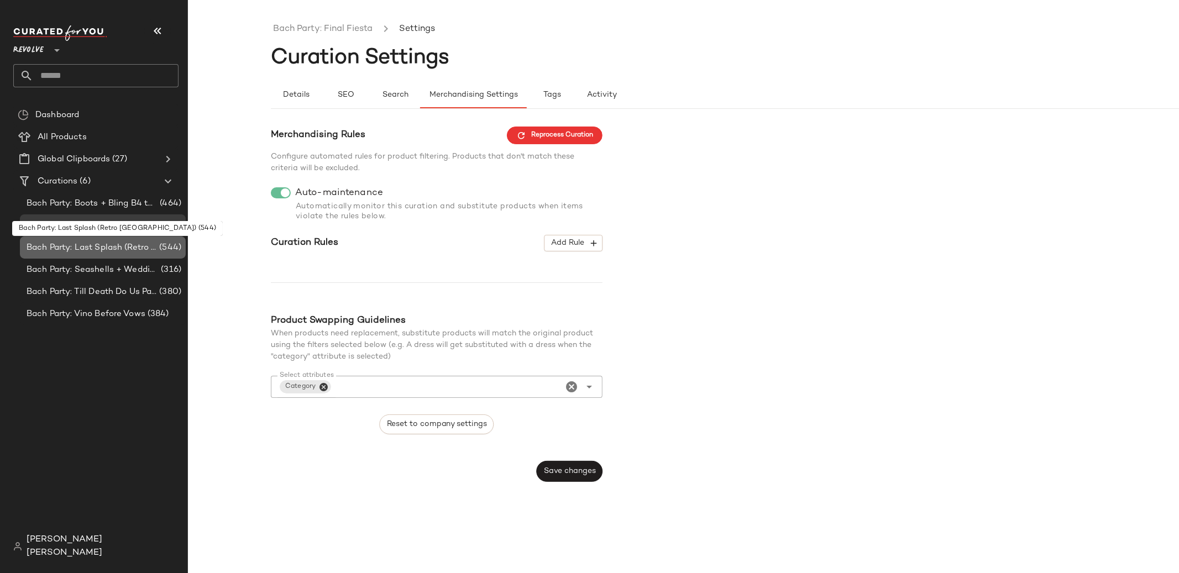
click at [155, 249] on span "Bach Party: Last Splash (Retro [GEOGRAPHIC_DATA])" at bounding box center [92, 247] width 130 height 13
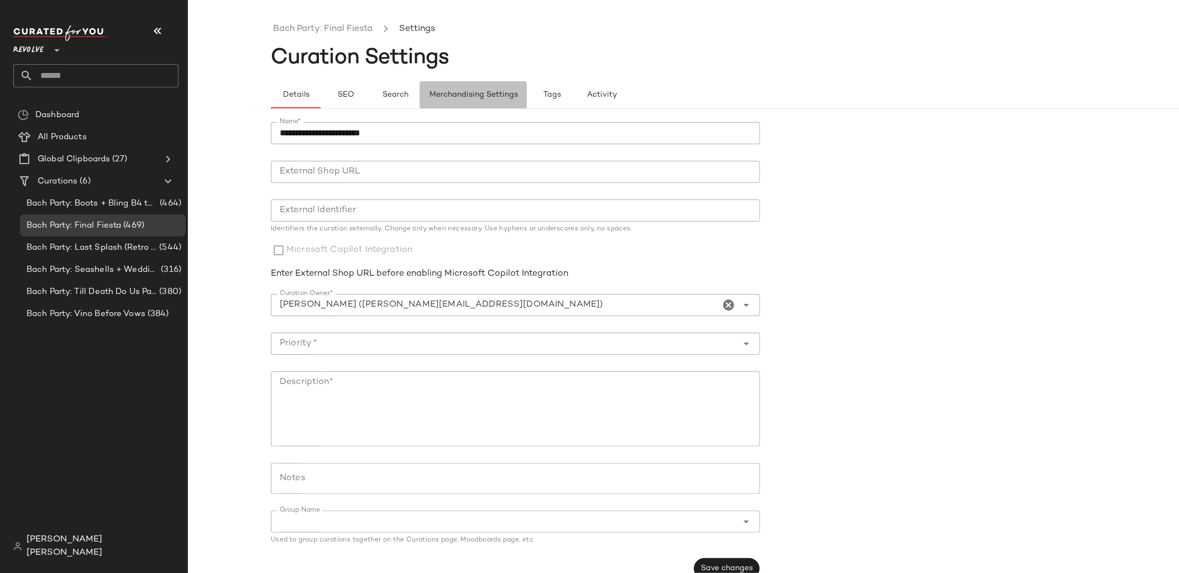
click at [489, 89] on button "Merchandising Settings" at bounding box center [473, 95] width 107 height 27
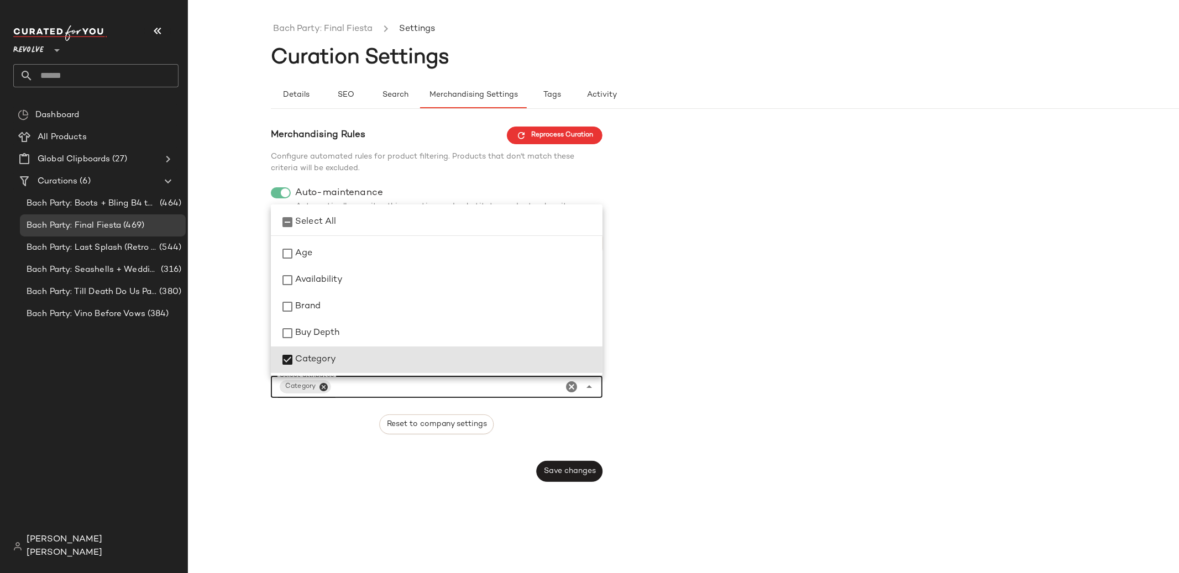
click at [320, 385] on icon "Close" at bounding box center [323, 387] width 10 height 10
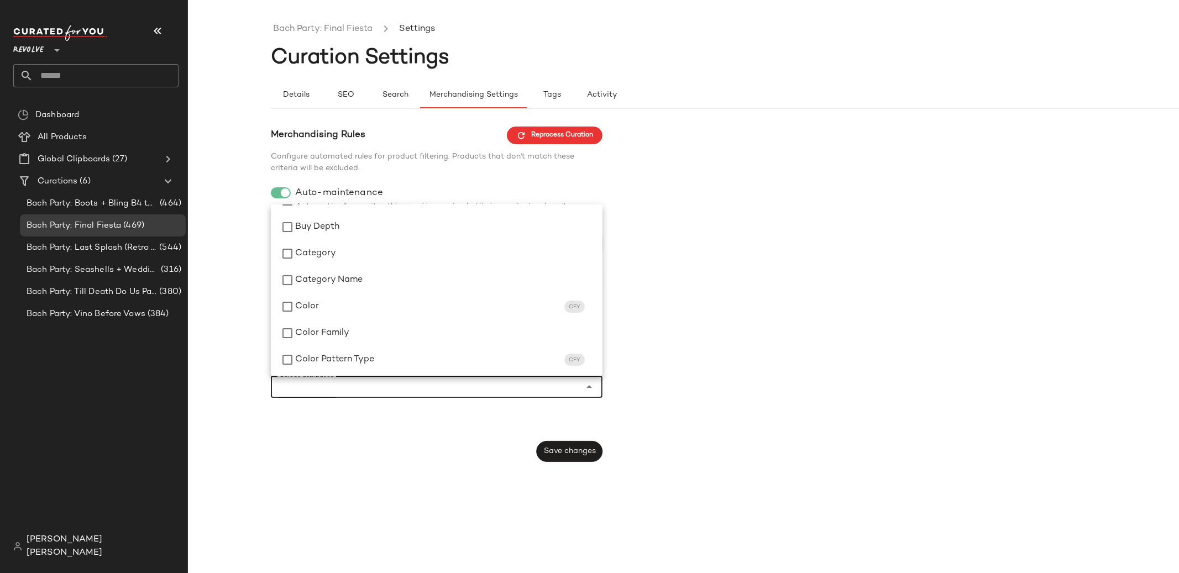
click at [399, 419] on div "Merchandising Rules Reprocess Curation Configure automated rules for product fi…" at bounding box center [437, 295] width 332 height 336
click at [470, 388] on input "Select attributes" at bounding box center [428, 386] width 297 height 13
click at [380, 308] on div "Brand" at bounding box center [444, 306] width 298 height 13
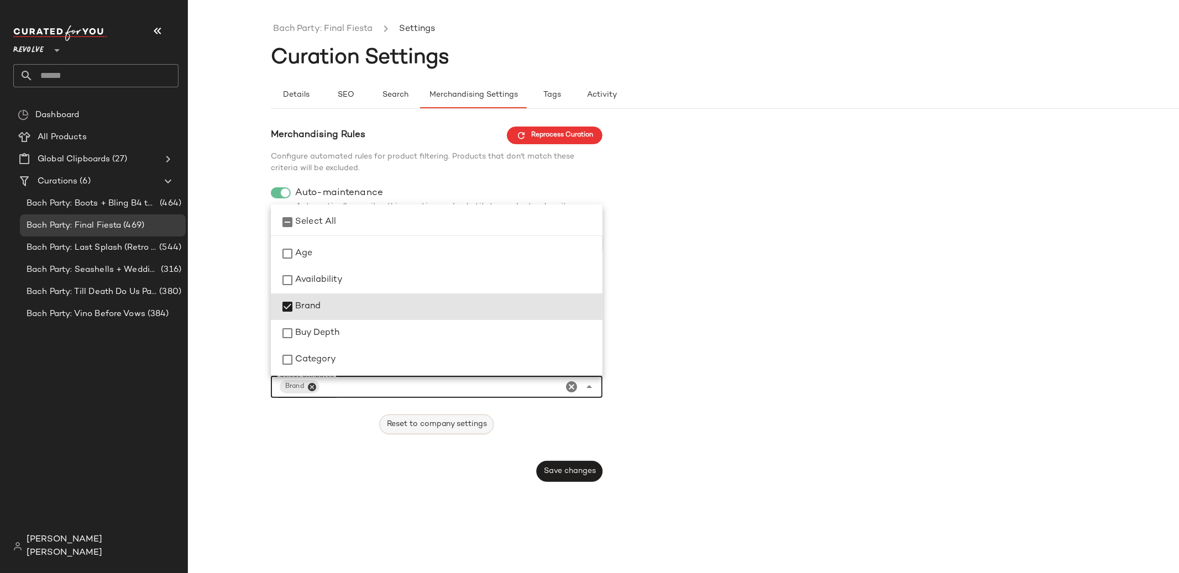
click at [436, 425] on span "Reset to company settings" at bounding box center [436, 424] width 101 height 9
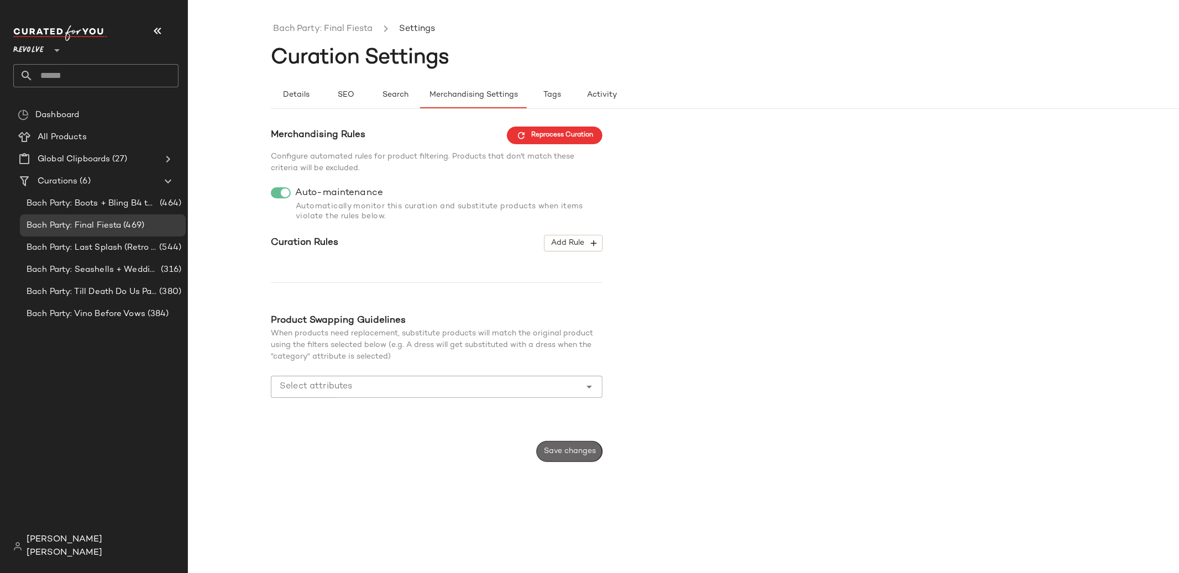
click at [549, 445] on button "Save changes" at bounding box center [569, 451] width 66 height 21
click at [580, 246] on span "Add Rule" at bounding box center [573, 243] width 46 height 10
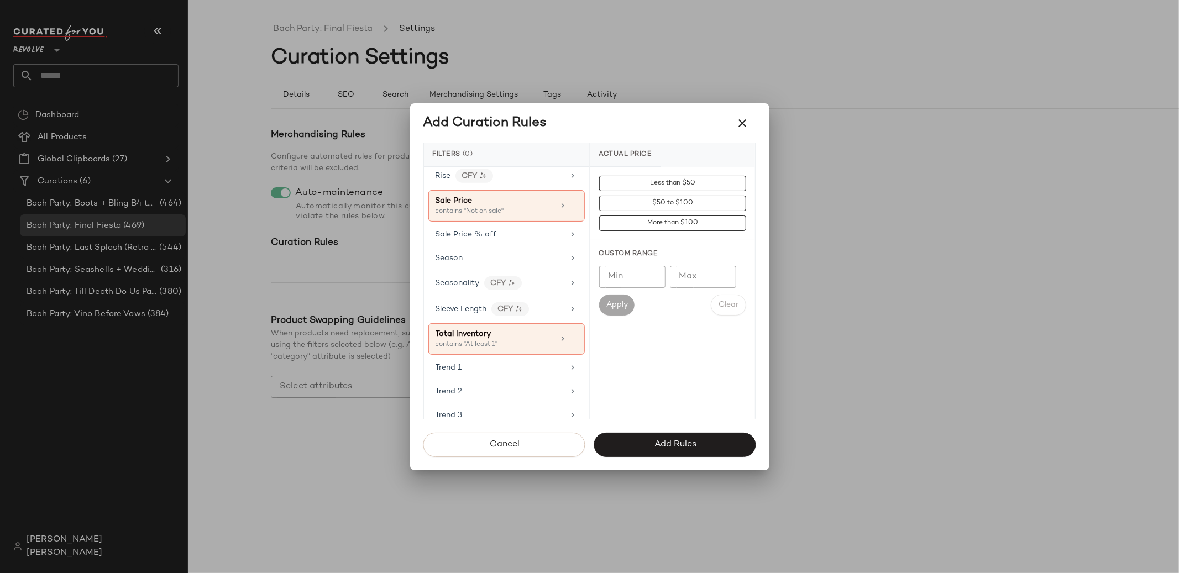
scroll to position [1052, 0]
click at [395, 292] on div at bounding box center [589, 286] width 1179 height 573
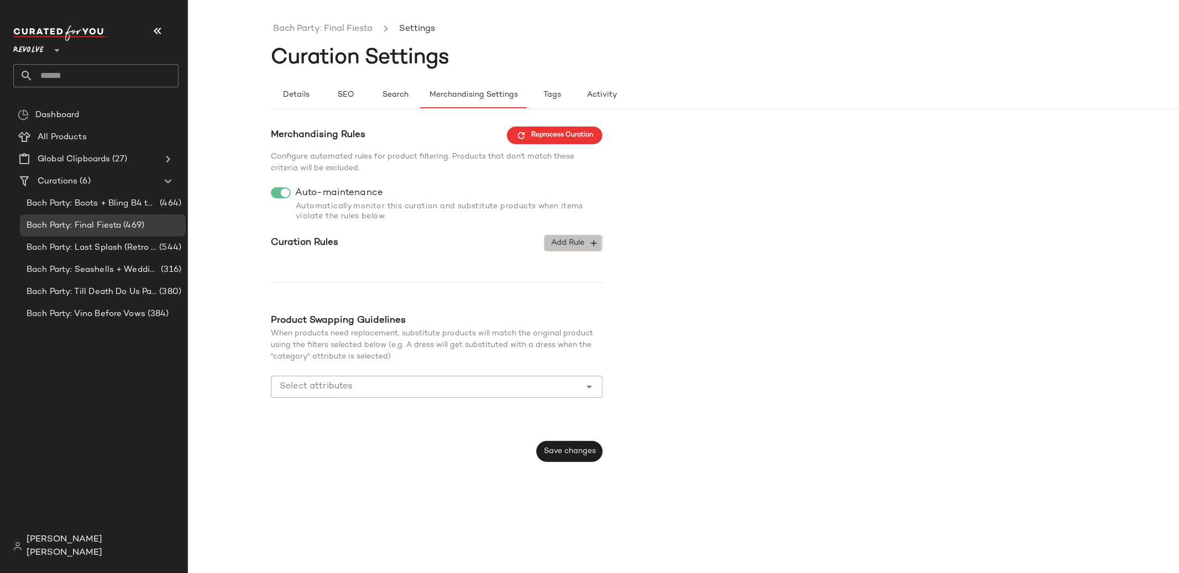
click at [577, 241] on span "Add Rule" at bounding box center [573, 243] width 46 height 10
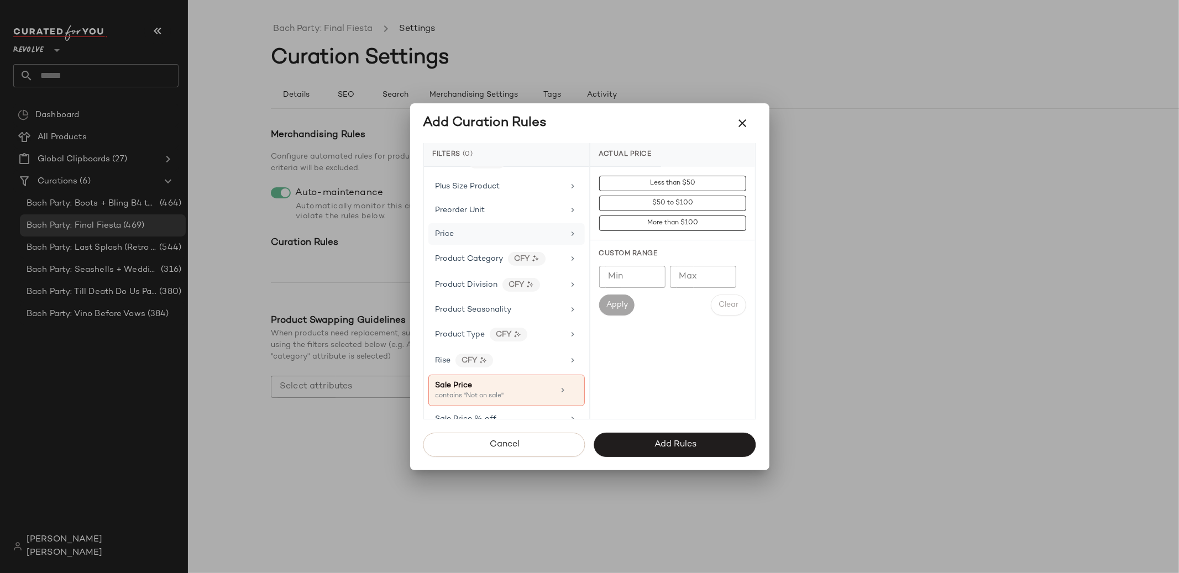
scroll to position [871, 0]
click at [516, 233] on div "Price" at bounding box center [499, 236] width 129 height 12
click at [715, 279] on input "Max" at bounding box center [703, 277] width 66 height 22
type input "***"
click at [627, 310] on button "Apply" at bounding box center [616, 304] width 35 height 21
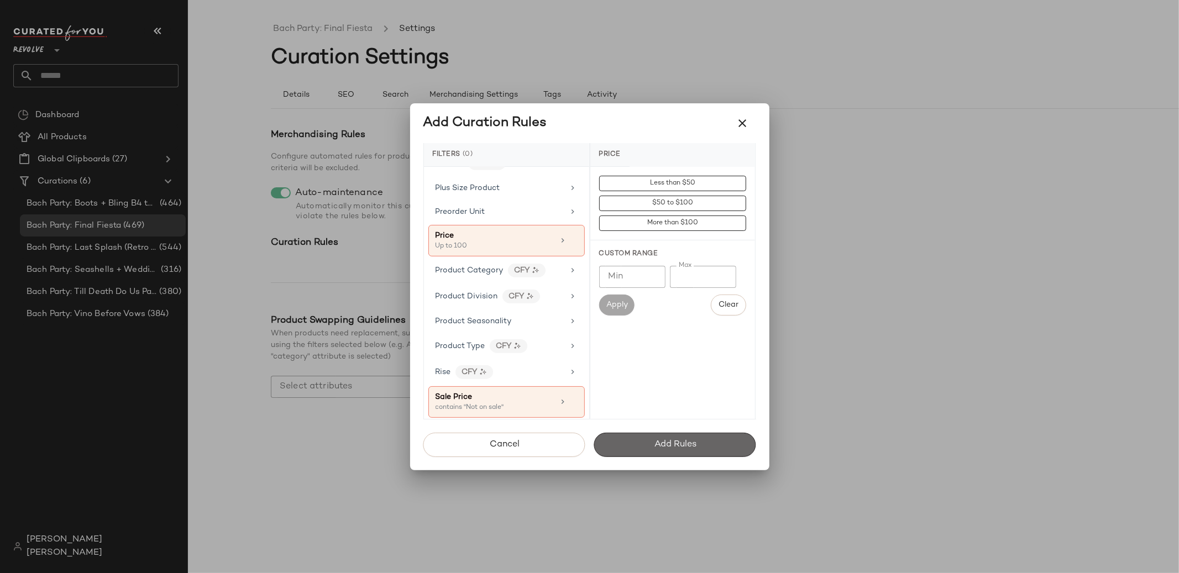
click at [679, 449] on button "Add Rules" at bounding box center [675, 445] width 162 height 24
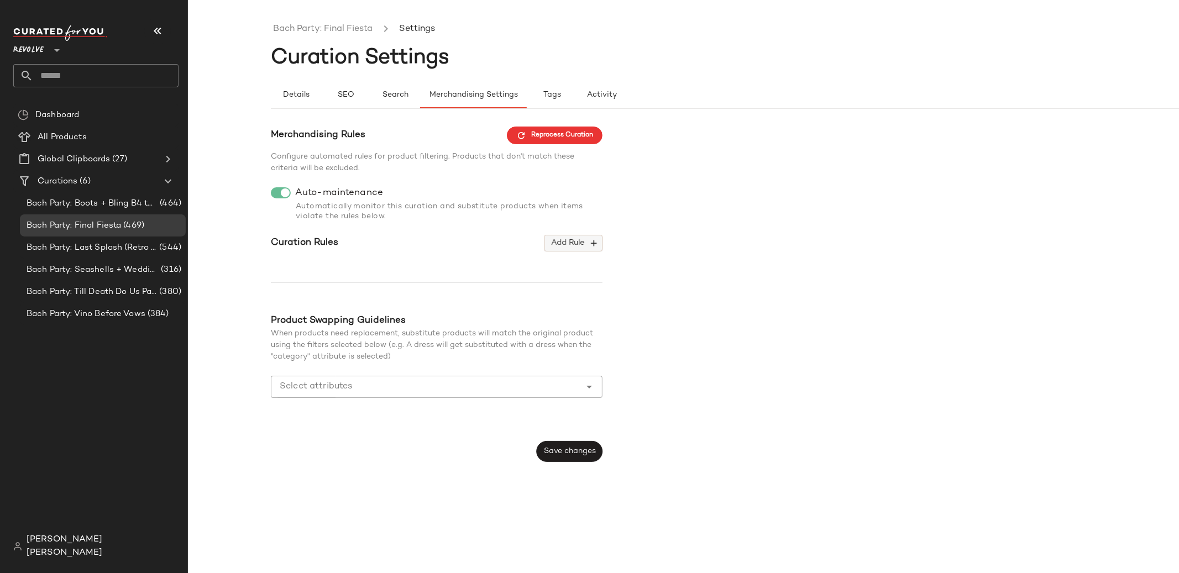
click at [580, 242] on span "Add Rule" at bounding box center [573, 243] width 46 height 10
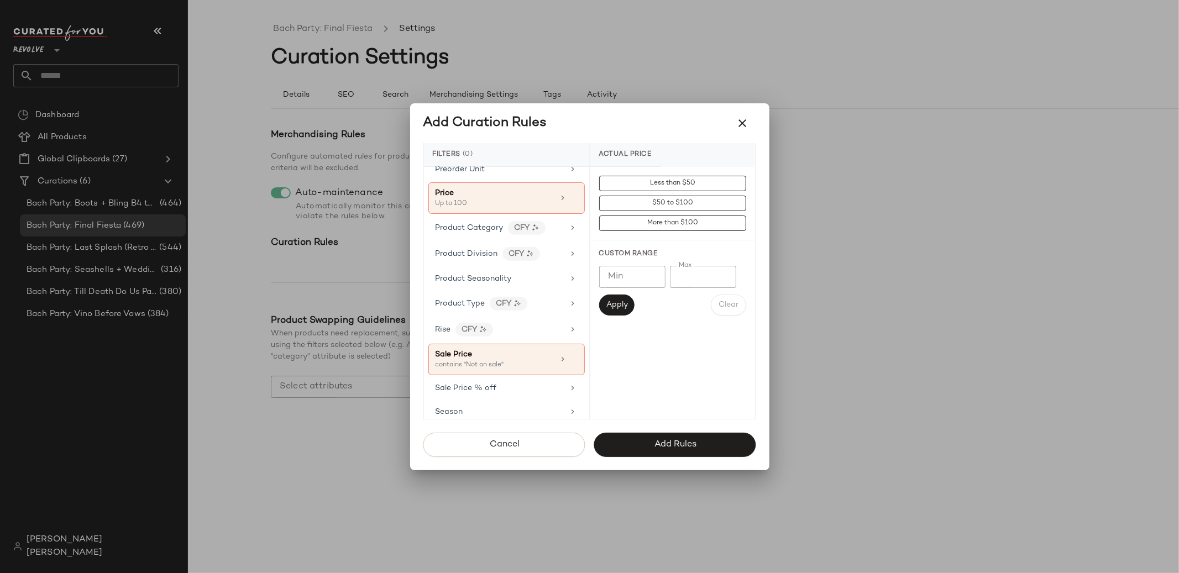
scroll to position [864, 0]
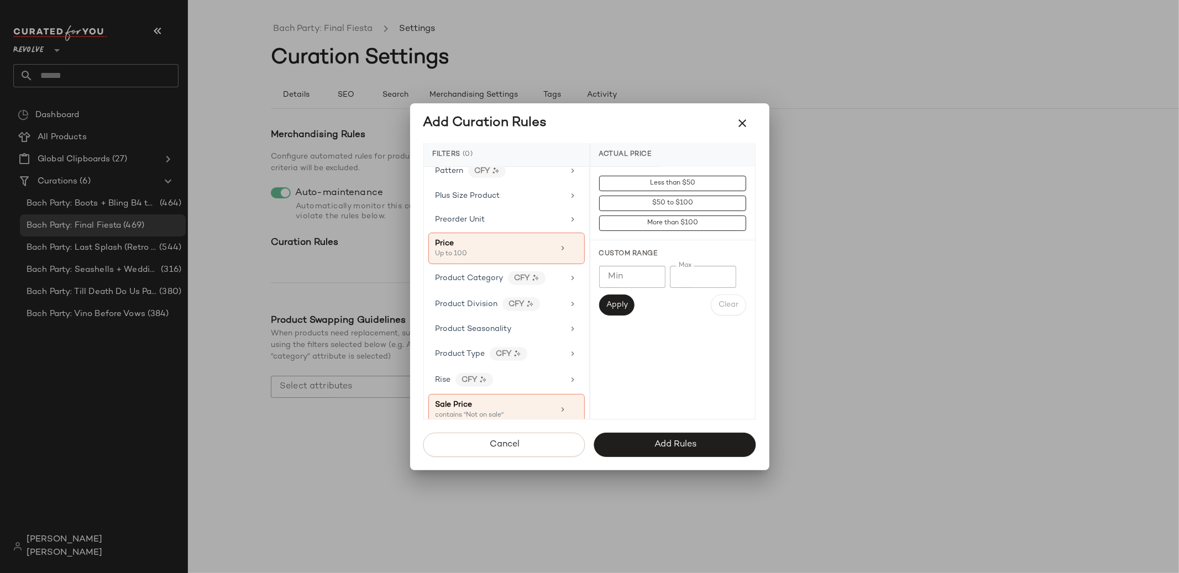
click at [399, 255] on div at bounding box center [589, 286] width 1179 height 573
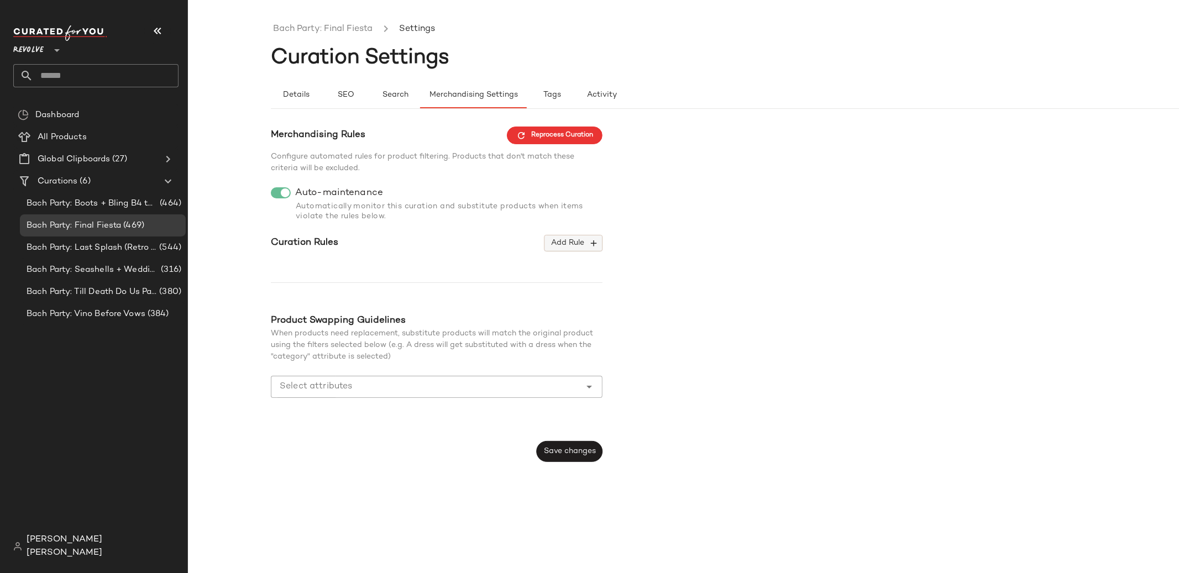
click at [567, 240] on span "Add Rule" at bounding box center [573, 243] width 46 height 10
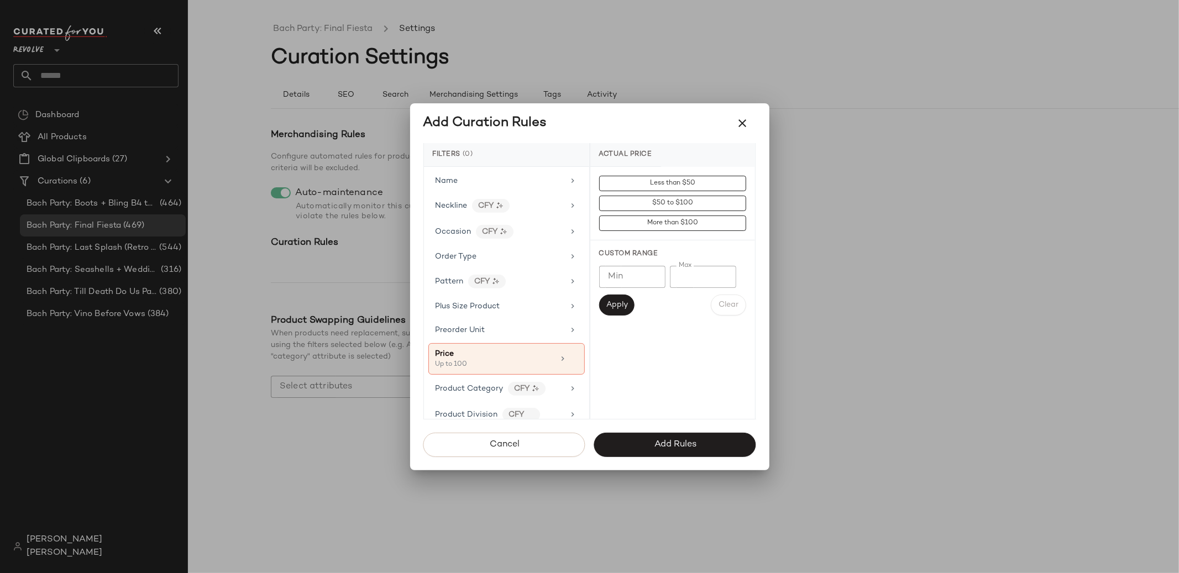
scroll to position [872, 0]
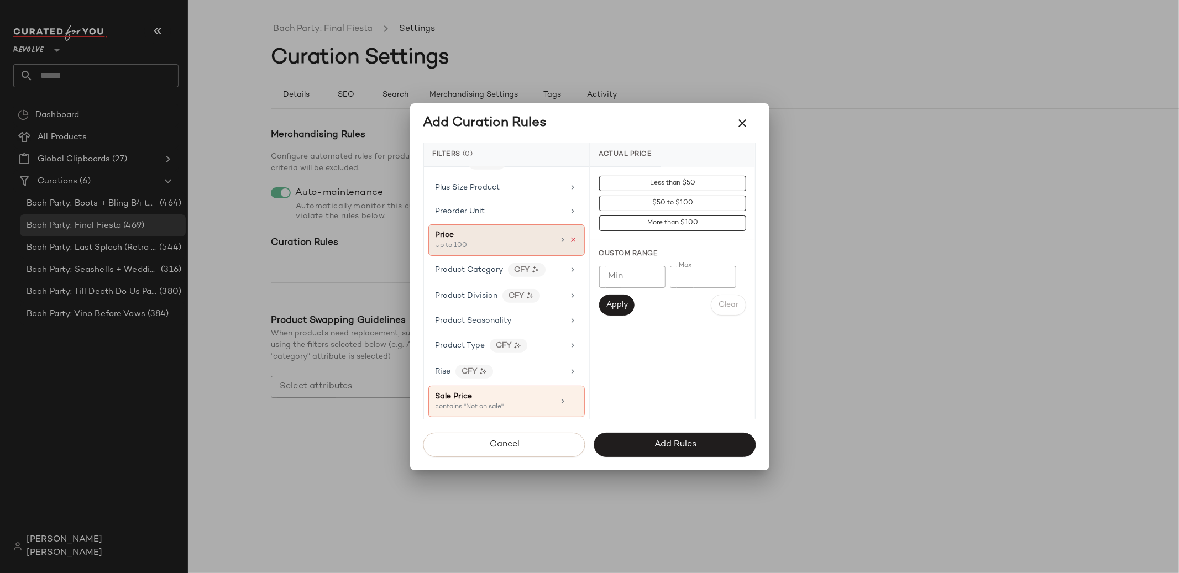
click at [570, 242] on icon at bounding box center [574, 240] width 8 height 8
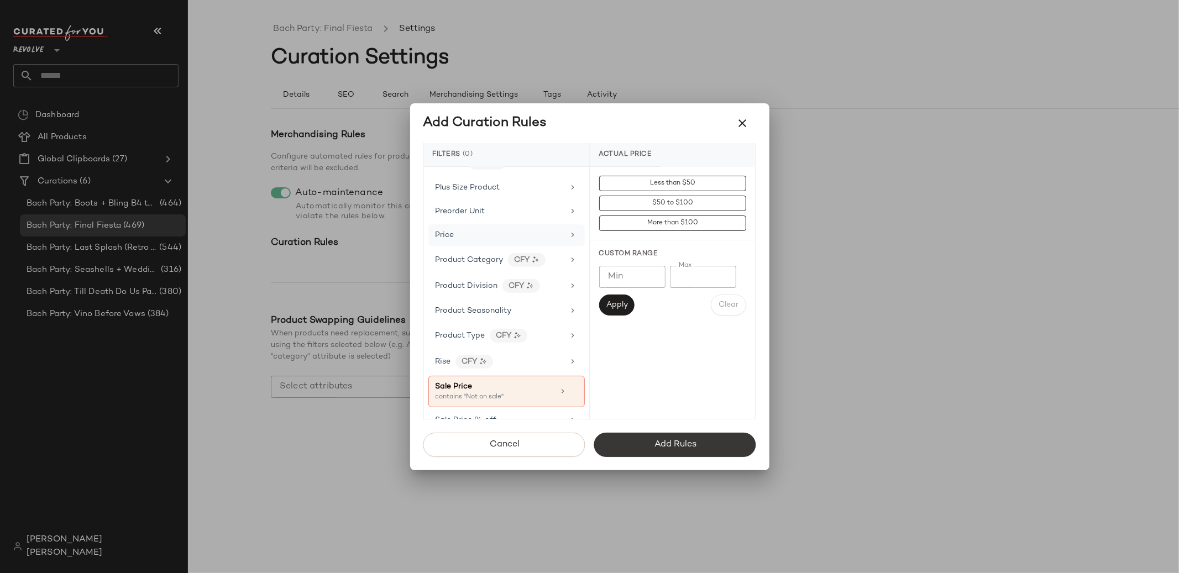
click at [667, 446] on span "Add Rules" at bounding box center [674, 444] width 43 height 10
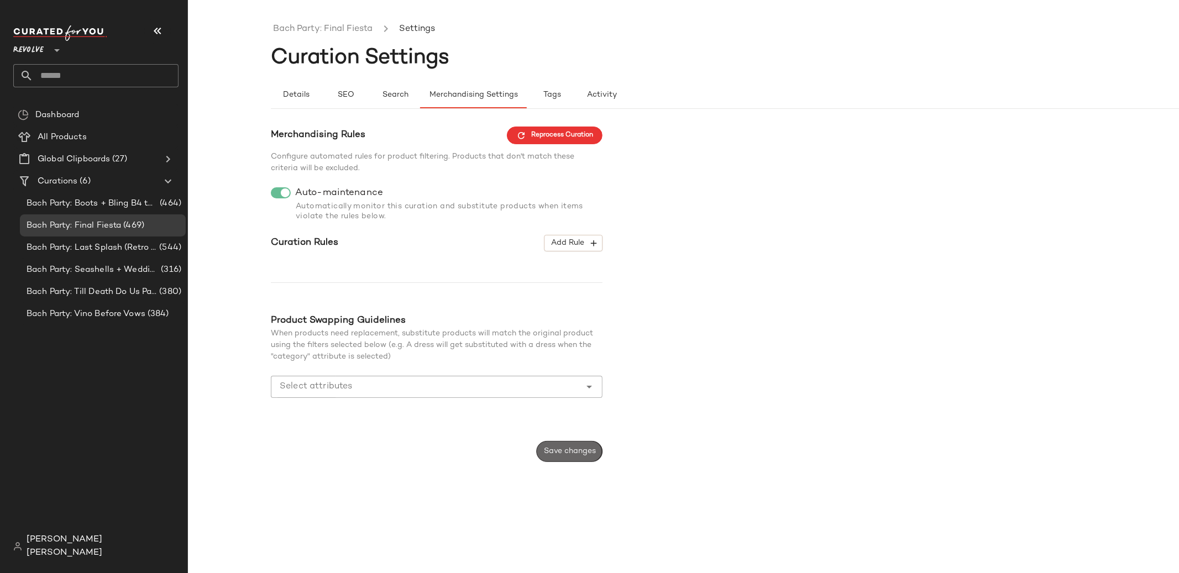
click at [593, 461] on button "Save changes" at bounding box center [569, 451] width 66 height 21
click at [559, 247] on span "Add Rule" at bounding box center [573, 243] width 46 height 10
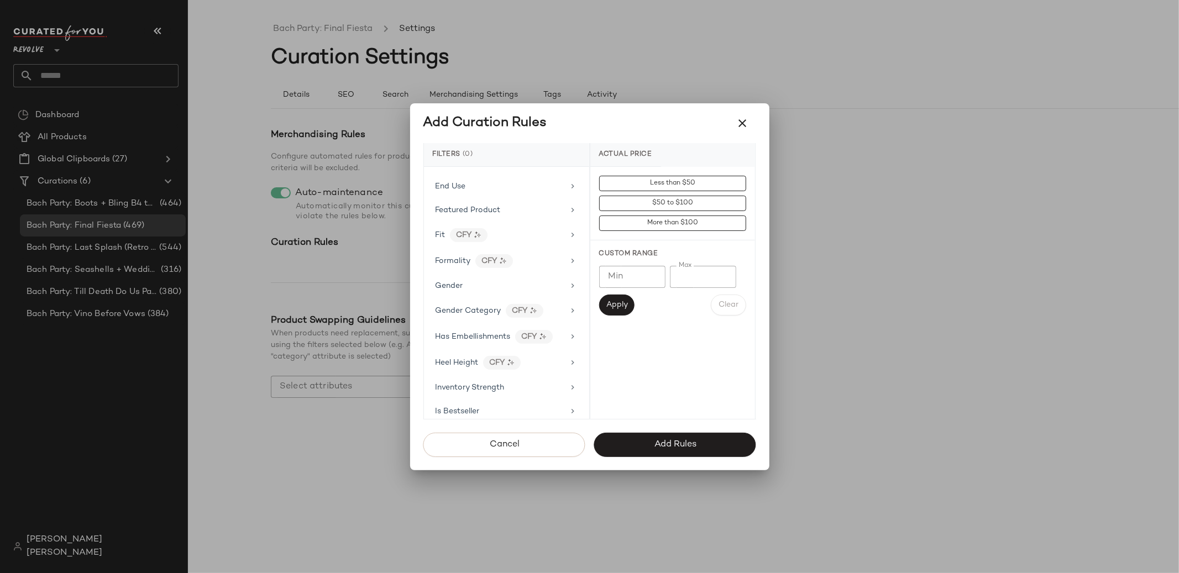
scroll to position [406, 0]
click at [501, 167] on div "Details" at bounding box center [506, 157] width 156 height 22
click at [503, 179] on div "End Use" at bounding box center [499, 181] width 129 height 12
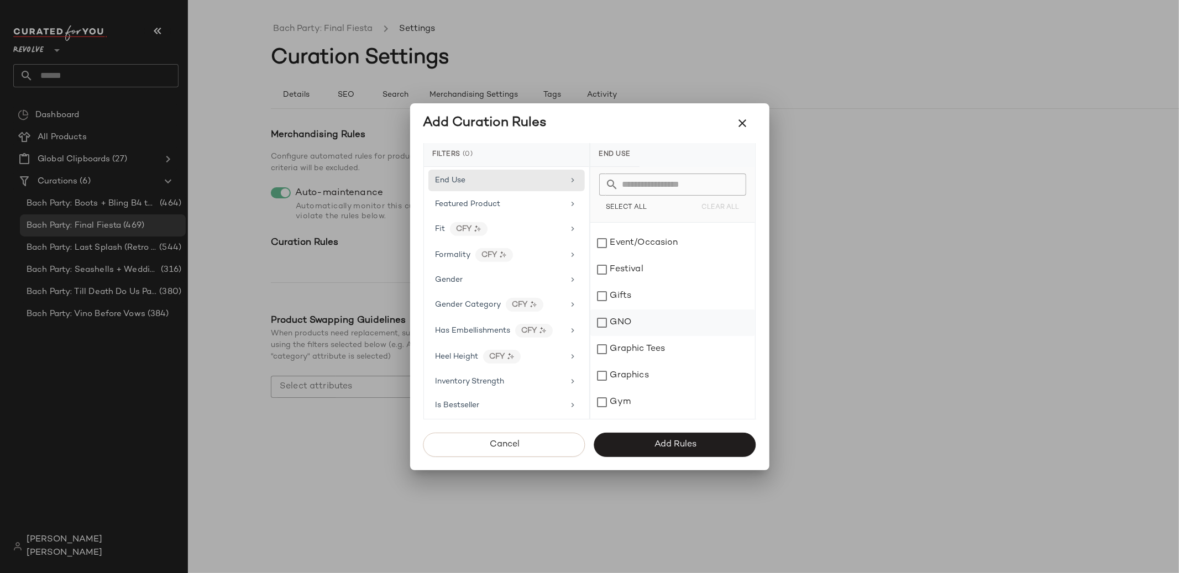
scroll to position [310, 0]
click at [646, 254] on div "Event/Occasion" at bounding box center [672, 244] width 165 height 27
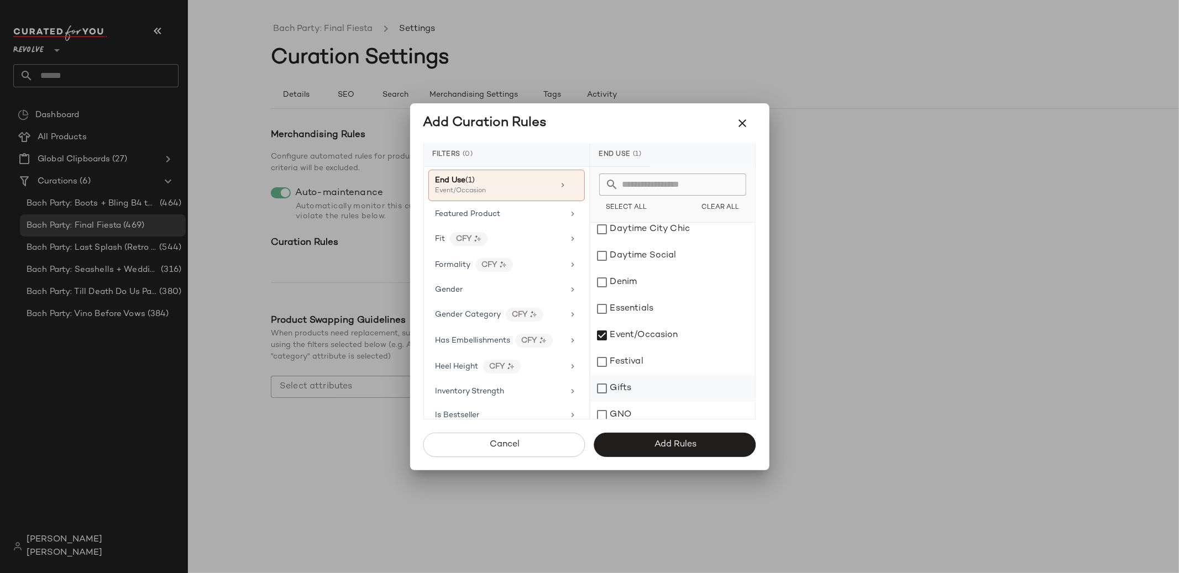
scroll to position [234, 0]
click at [618, 314] on div "Event/Occasion" at bounding box center [672, 320] width 165 height 27
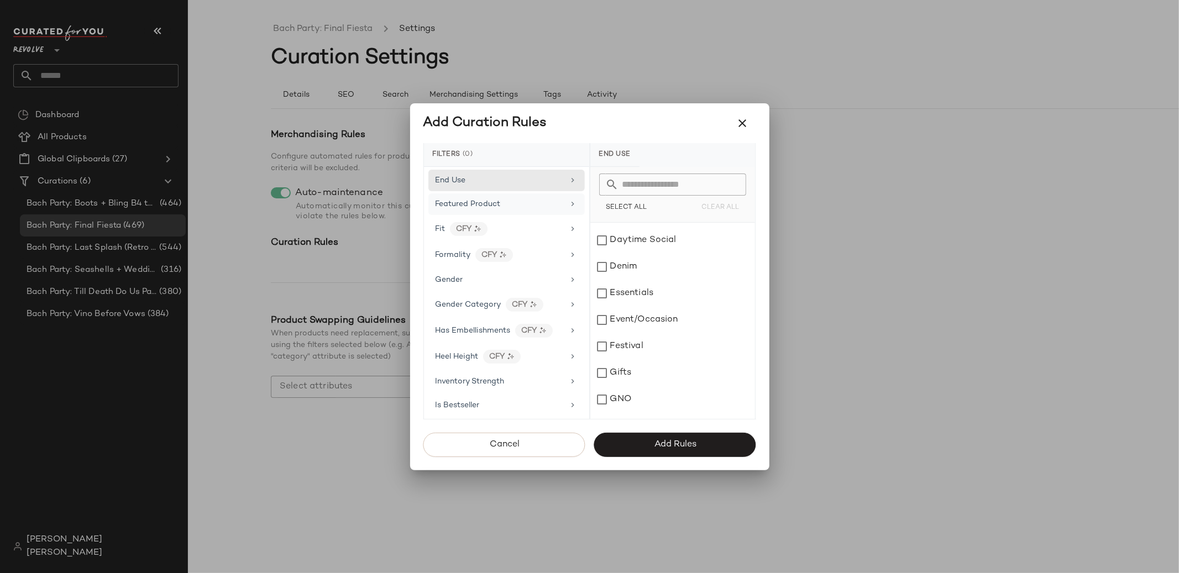
scroll to position [437, 0]
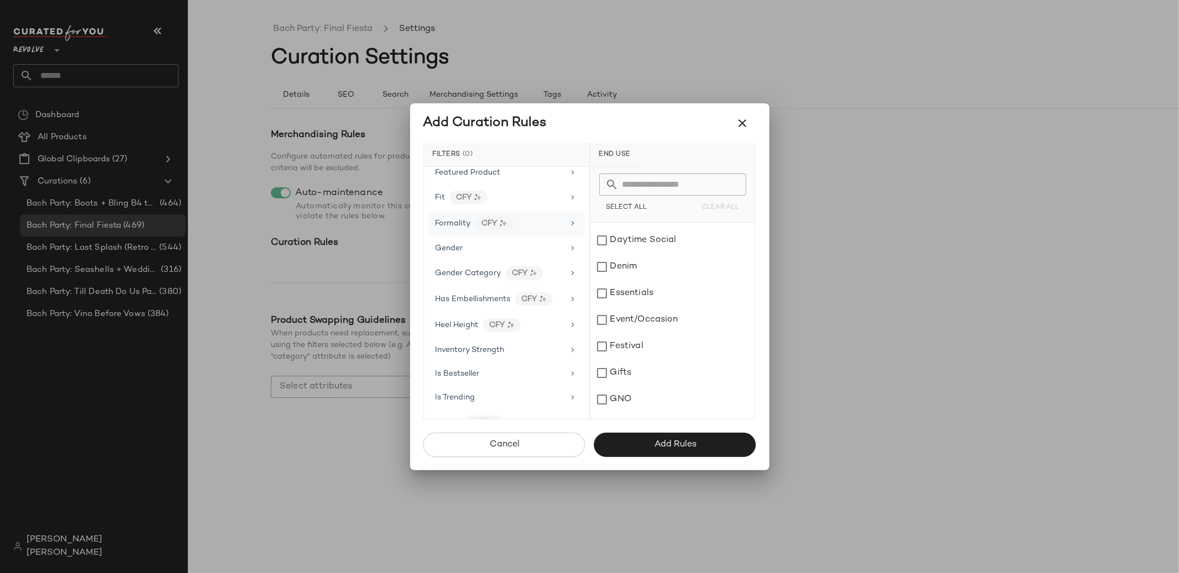
click at [520, 217] on div "Formality CFY" at bounding box center [506, 224] width 156 height 24
click at [667, 308] on div "business_casual" at bounding box center [672, 302] width 165 height 27
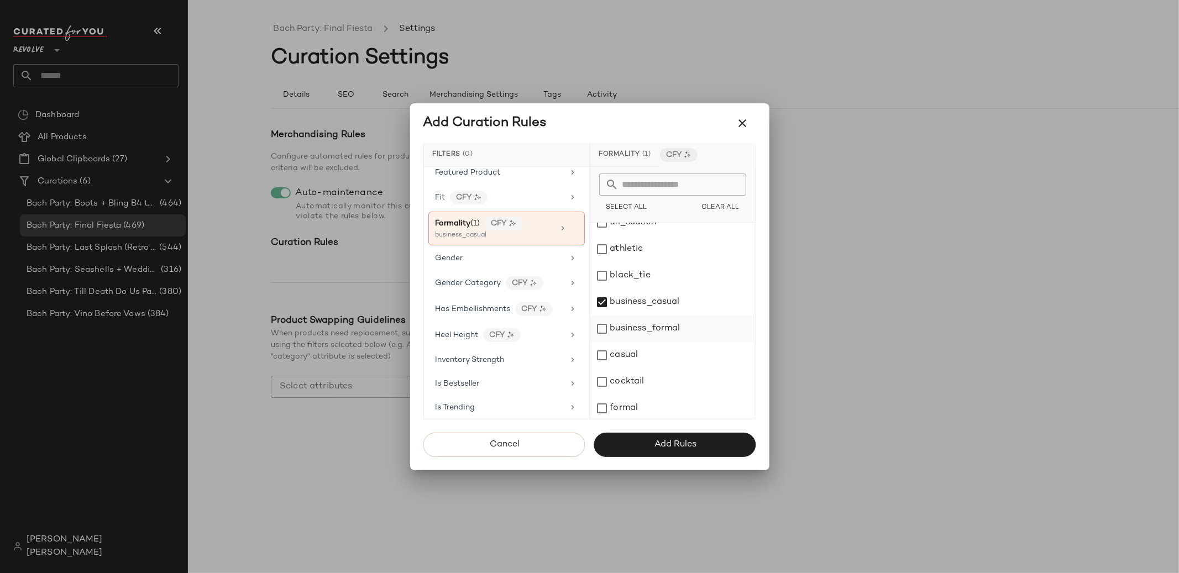
scroll to position [0, 0]
click at [55, 56] on div at bounding box center [589, 286] width 1179 height 573
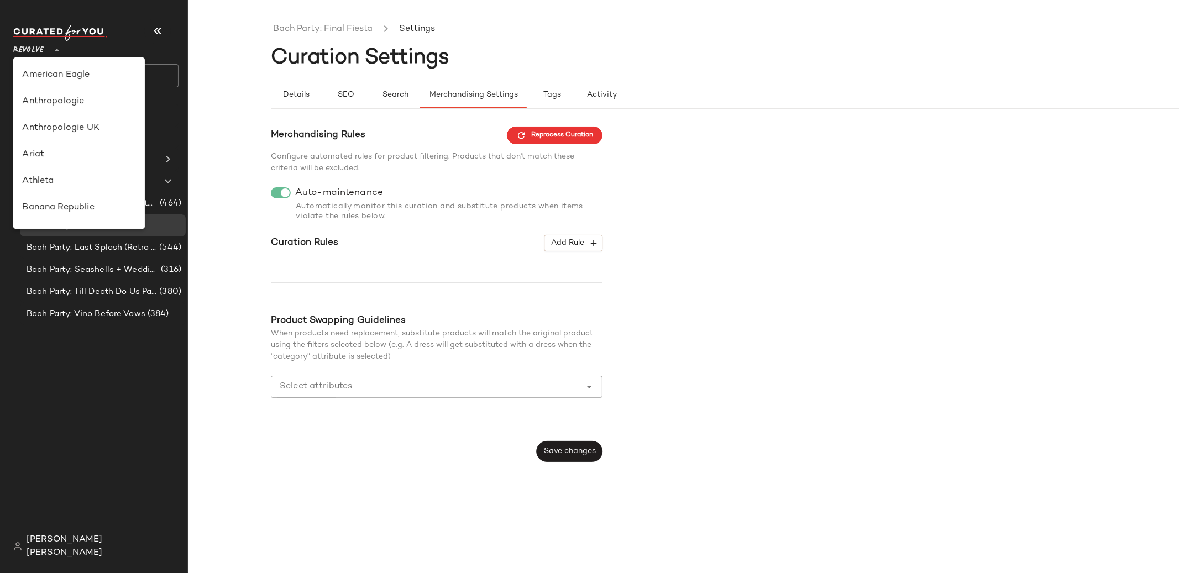
click at [58, 50] on icon at bounding box center [56, 50] width 13 height 13
click at [66, 104] on div "Anthropologie" at bounding box center [79, 101] width 114 height 13
type input "**"
